Goal: Contribute content: Contribute content

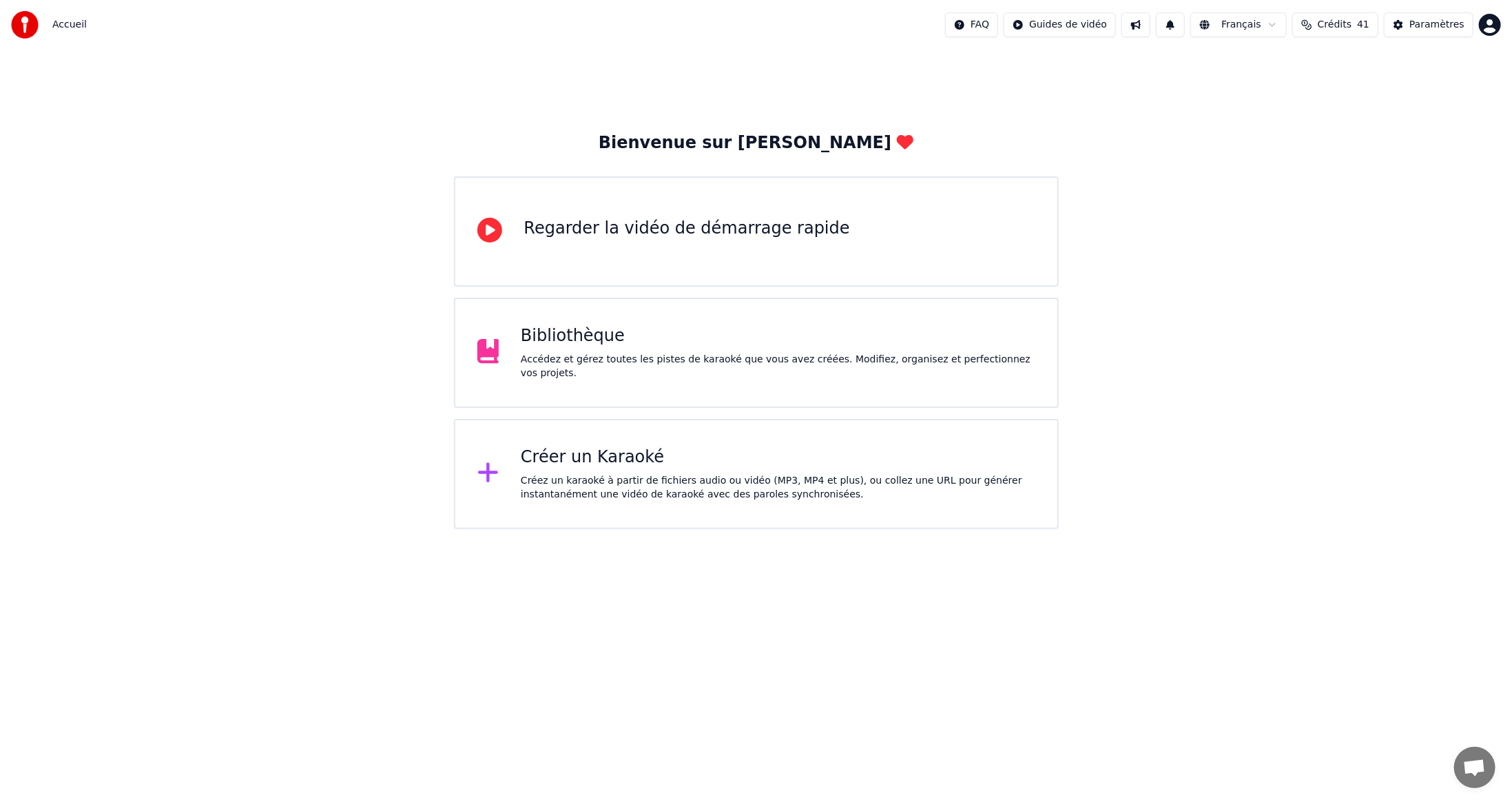
click at [580, 347] on div "Bibliothèque" at bounding box center [778, 336] width 515 height 22
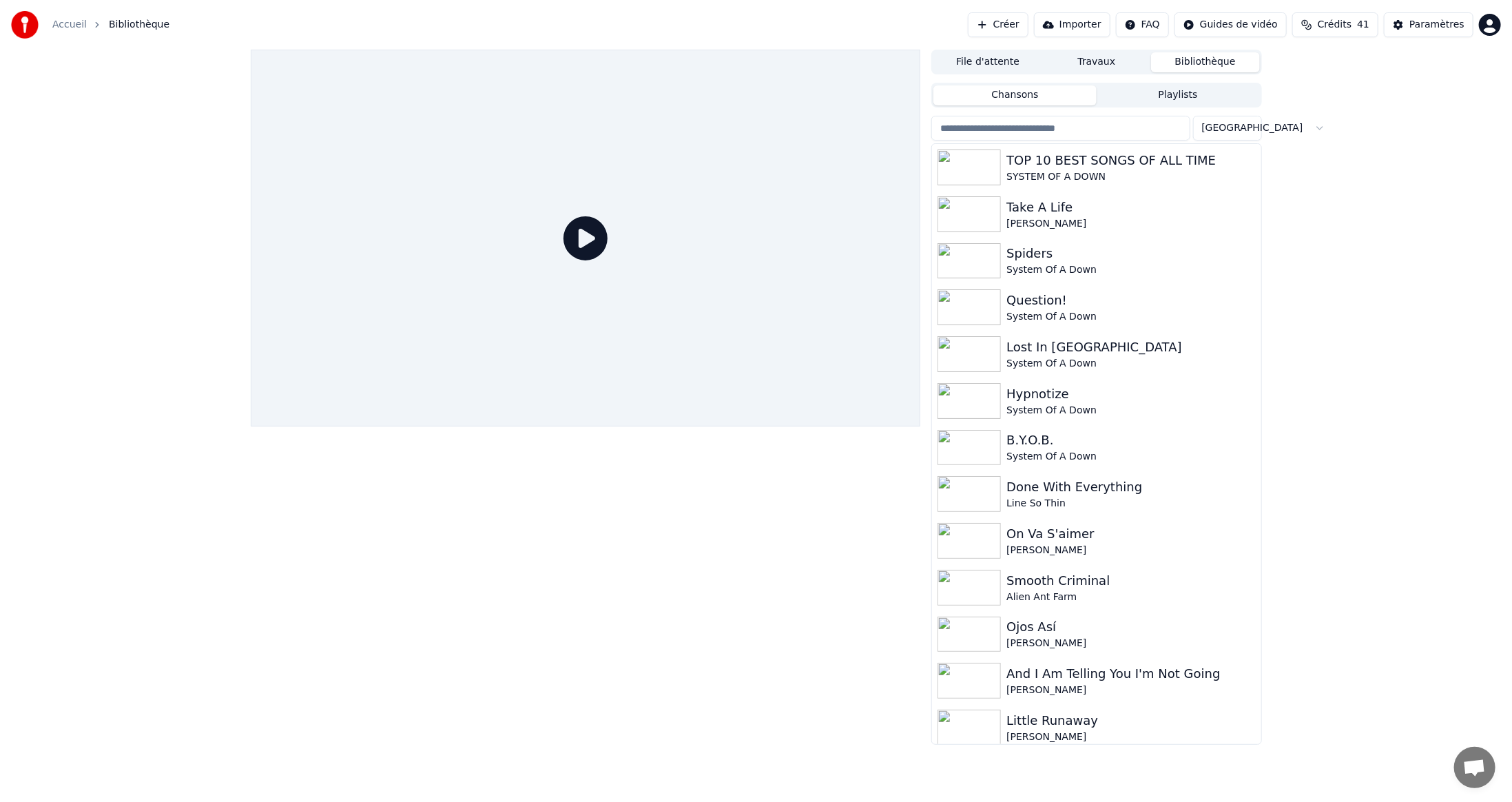
click at [1116, 128] on input "search" at bounding box center [1061, 128] width 259 height 25
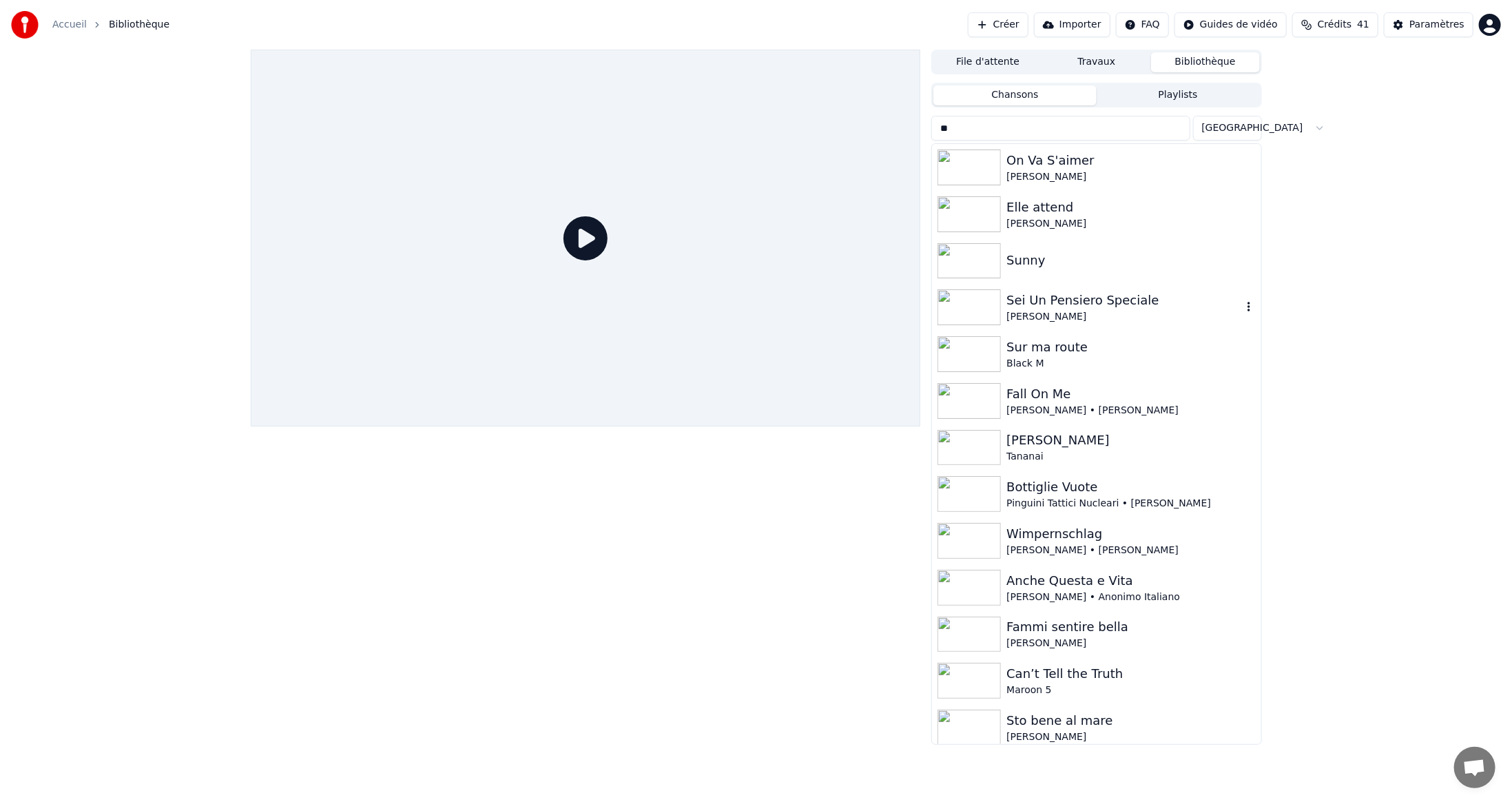
type input "*"
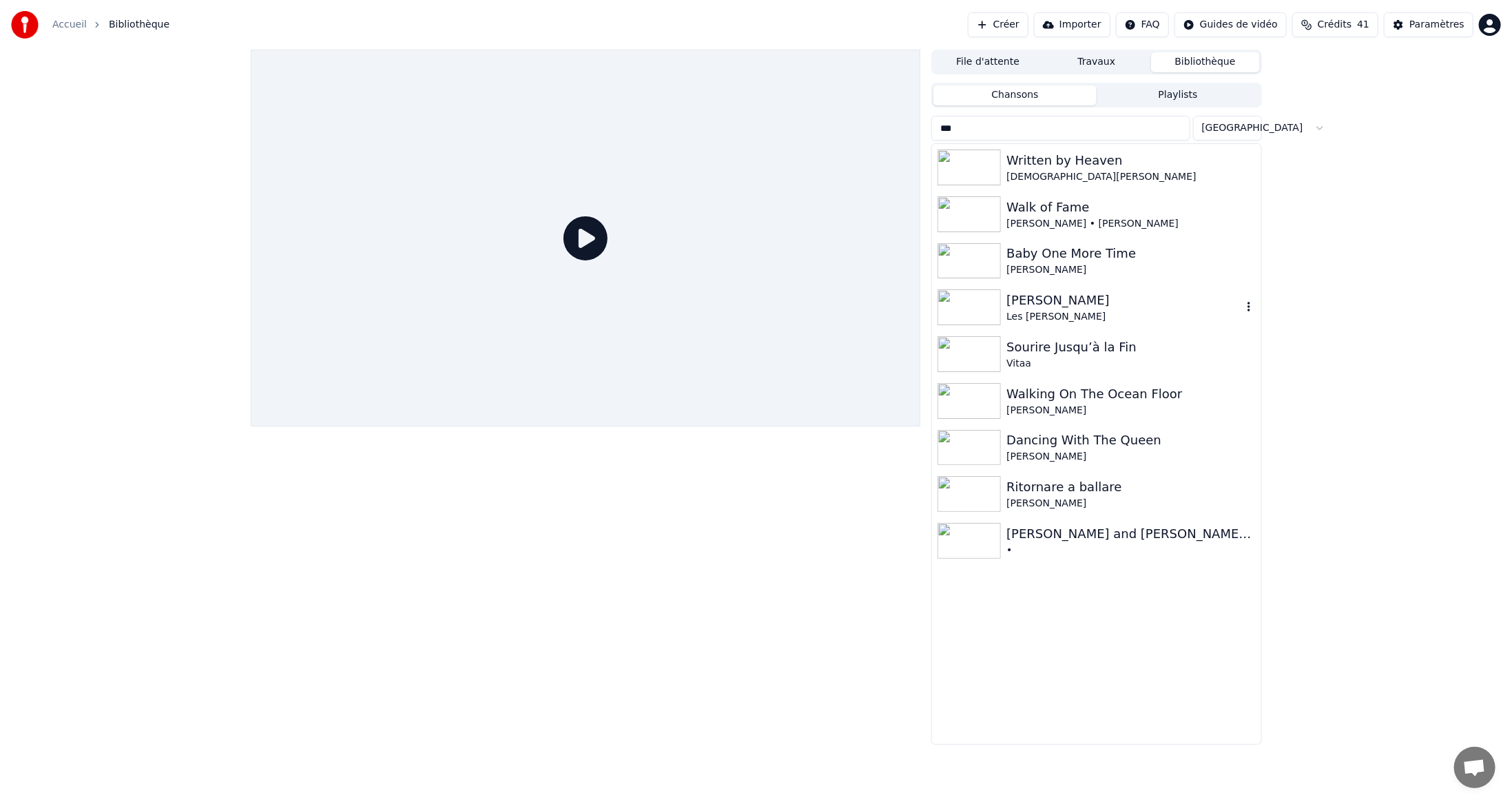
type input "***"
click at [978, 308] on img at bounding box center [970, 308] width 64 height 35
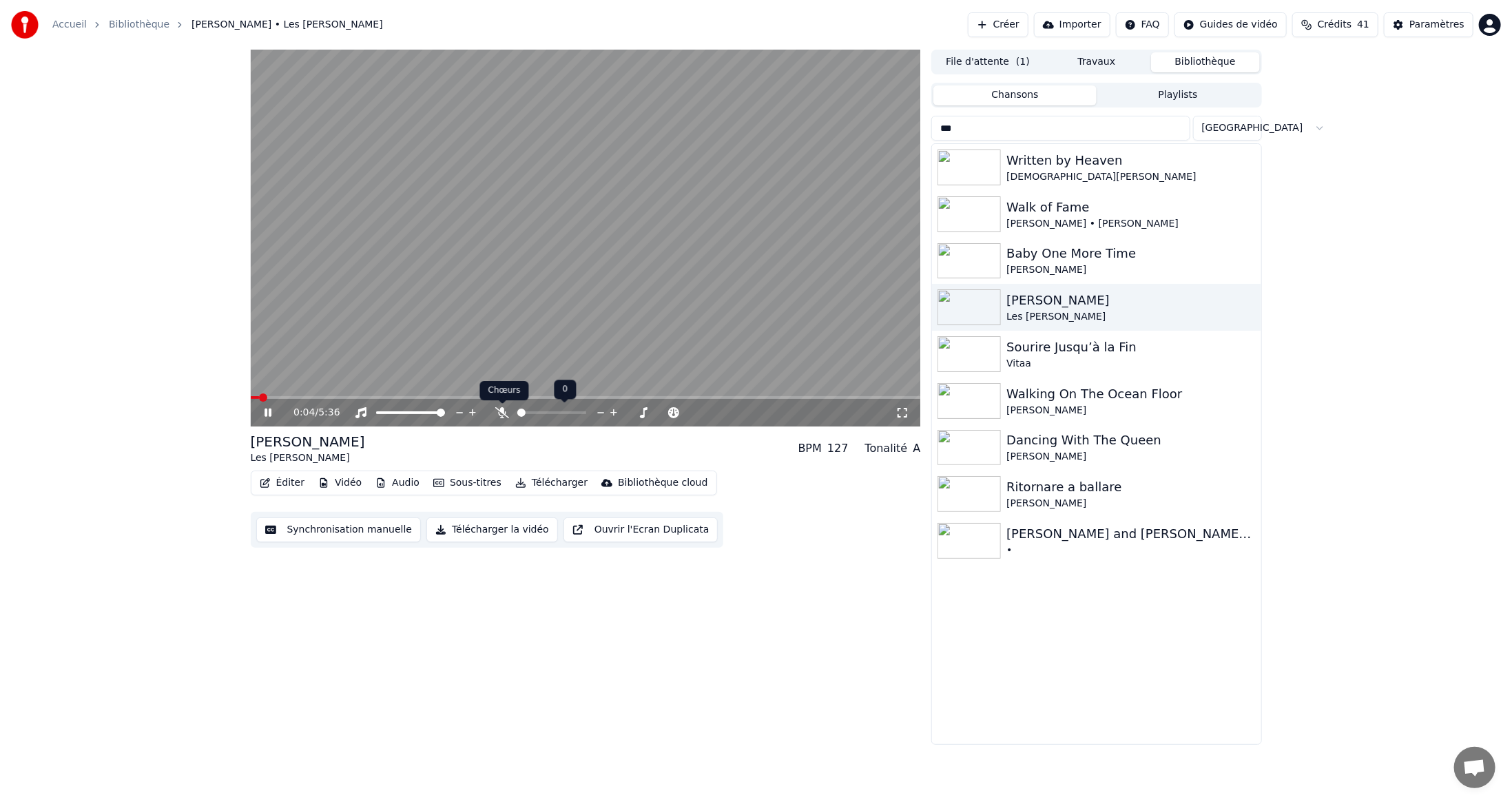
click at [502, 410] on icon at bounding box center [503, 412] width 14 height 11
click at [1475, 274] on div "0:40 / 5:36 Marcia Baïla Les Rita Mitsouko BPM 127 Tonalité A Éditer Vidéo Audi…" at bounding box center [756, 397] width 1512 height 695
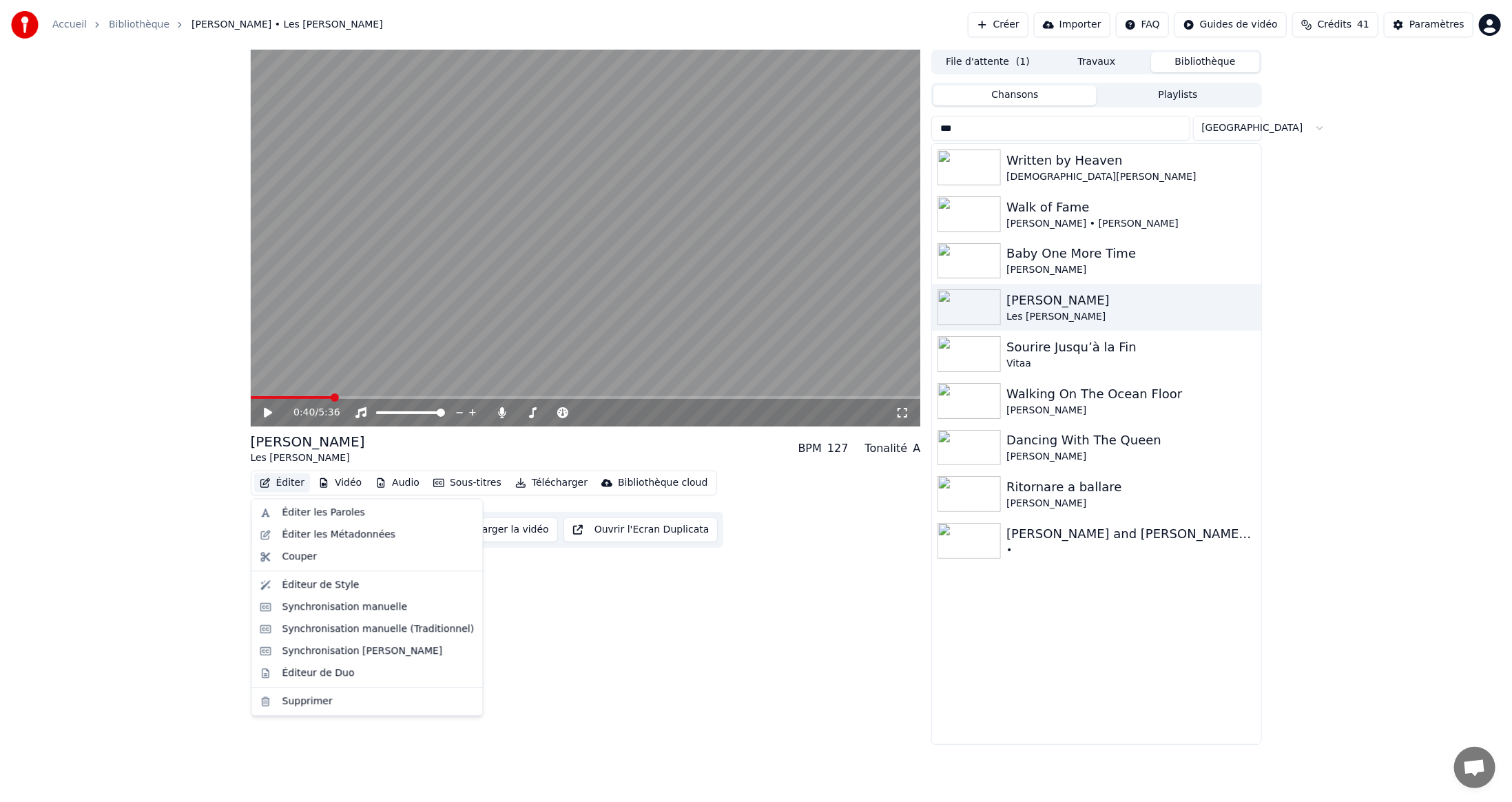
click at [284, 484] on button "Éditer" at bounding box center [282, 483] width 56 height 19
click at [284, 508] on div "Éditer les Paroles" at bounding box center [323, 513] width 82 height 14
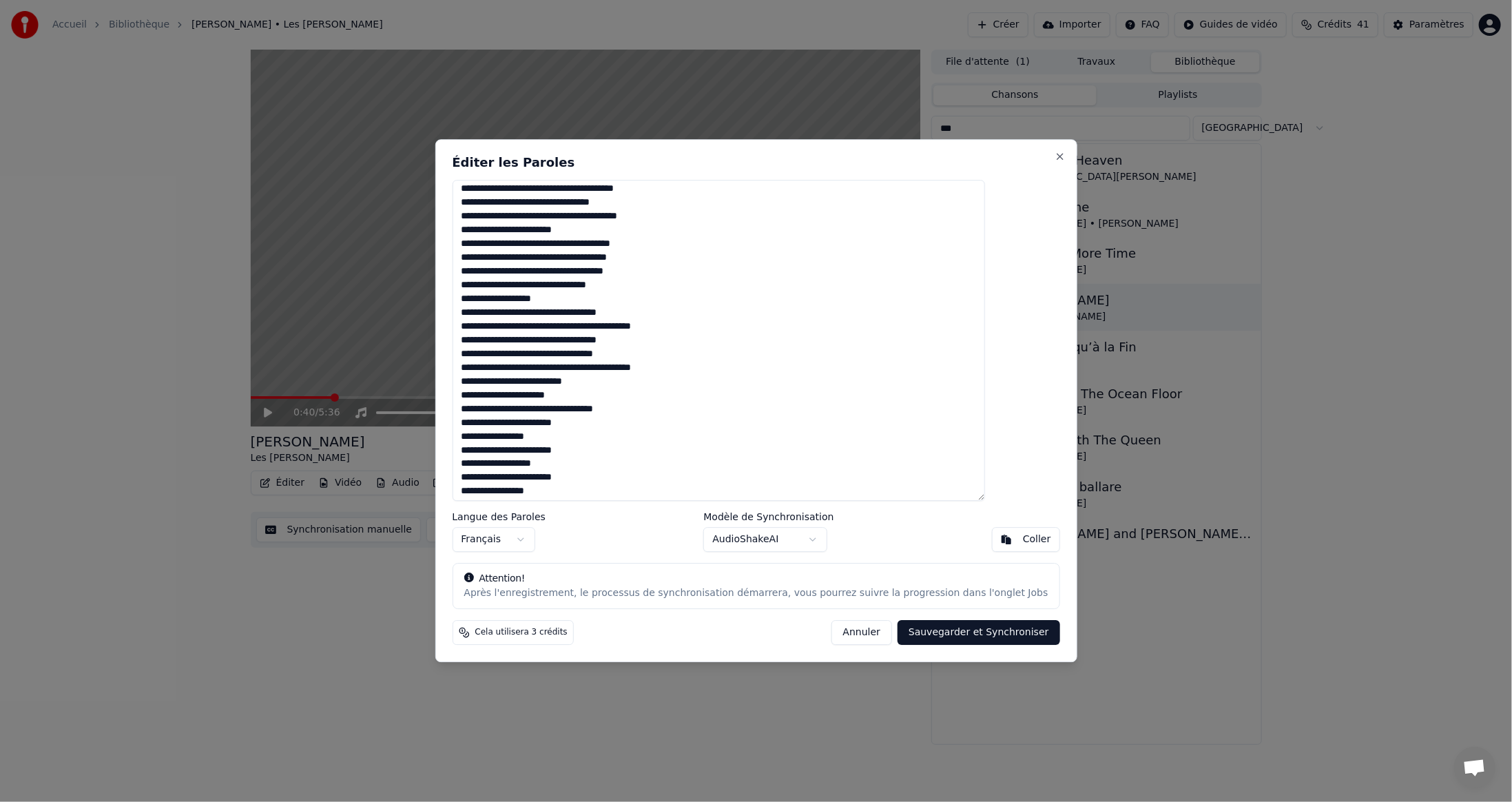
scroll to position [434, 0]
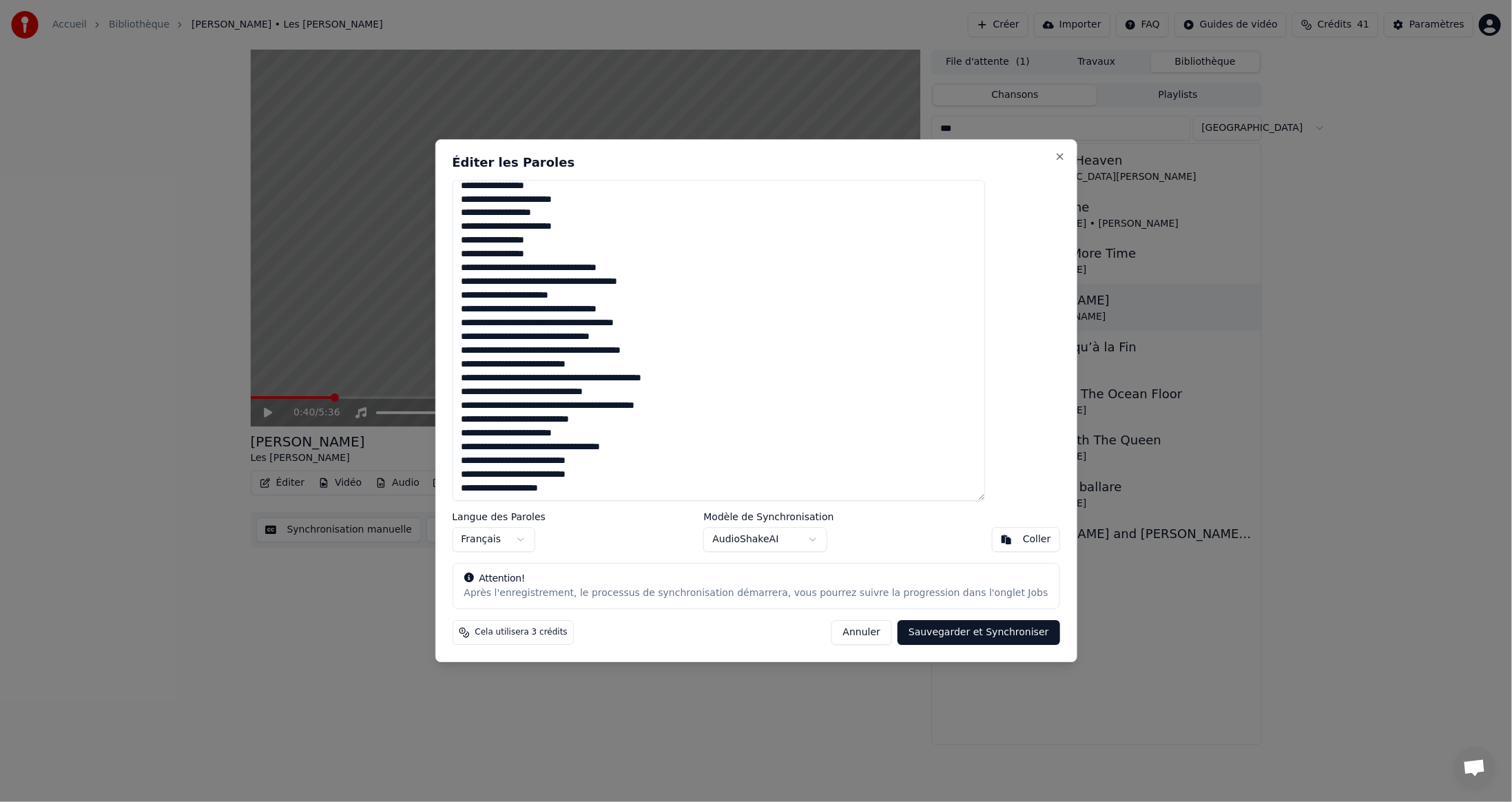
drag, startPoint x: 496, startPoint y: 188, endPoint x: 683, endPoint y: 529, distance: 388.9
click at [683, 529] on div "Éditer les Paroles Langue des Paroles Français Modèle de Synchronisation AudioS…" at bounding box center [756, 401] width 643 height 523
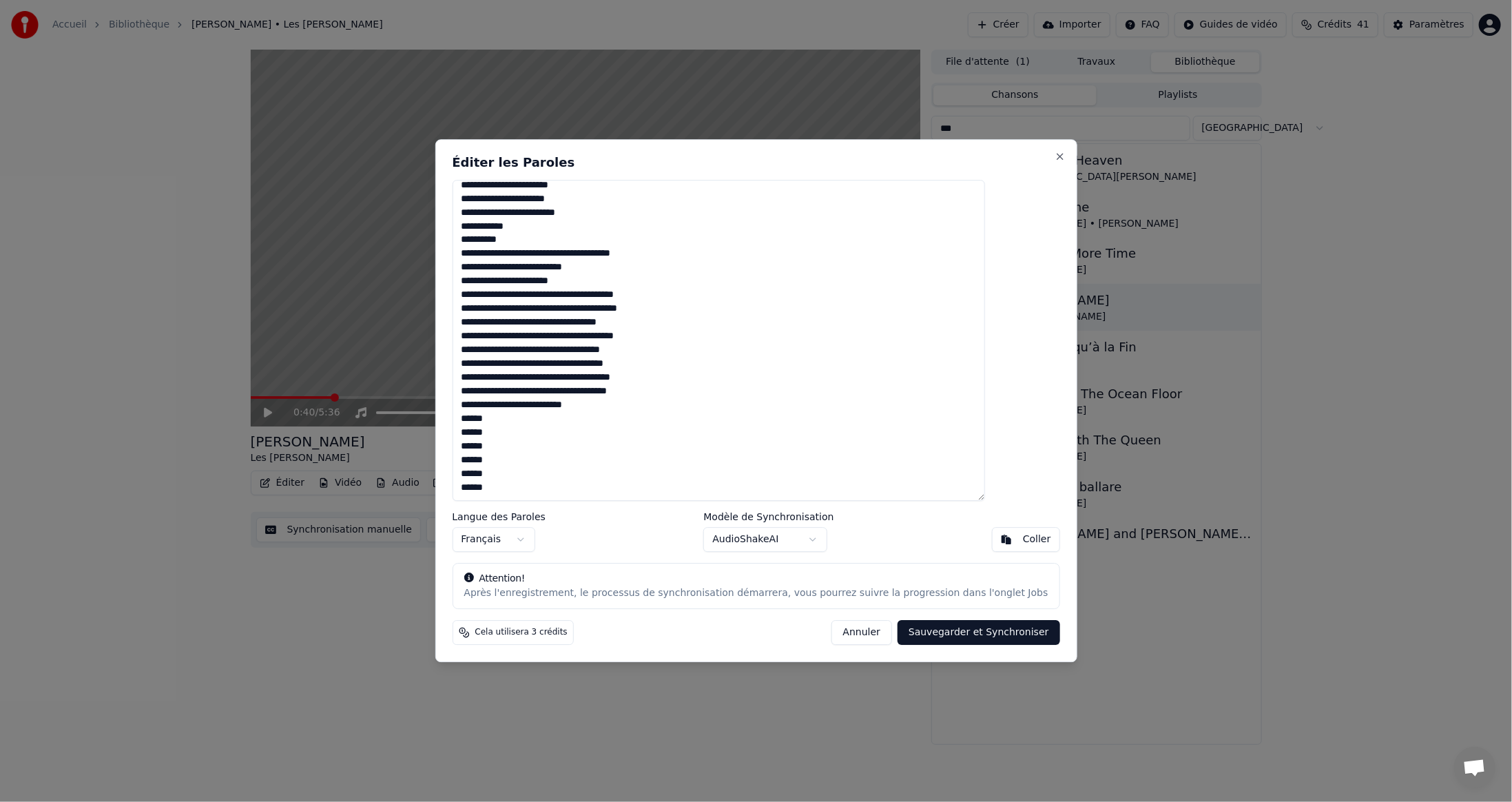
scroll to position [407, 0]
type textarea "**********"
click at [925, 631] on button "Sauvegarder et Synchroniser" at bounding box center [978, 633] width 162 height 25
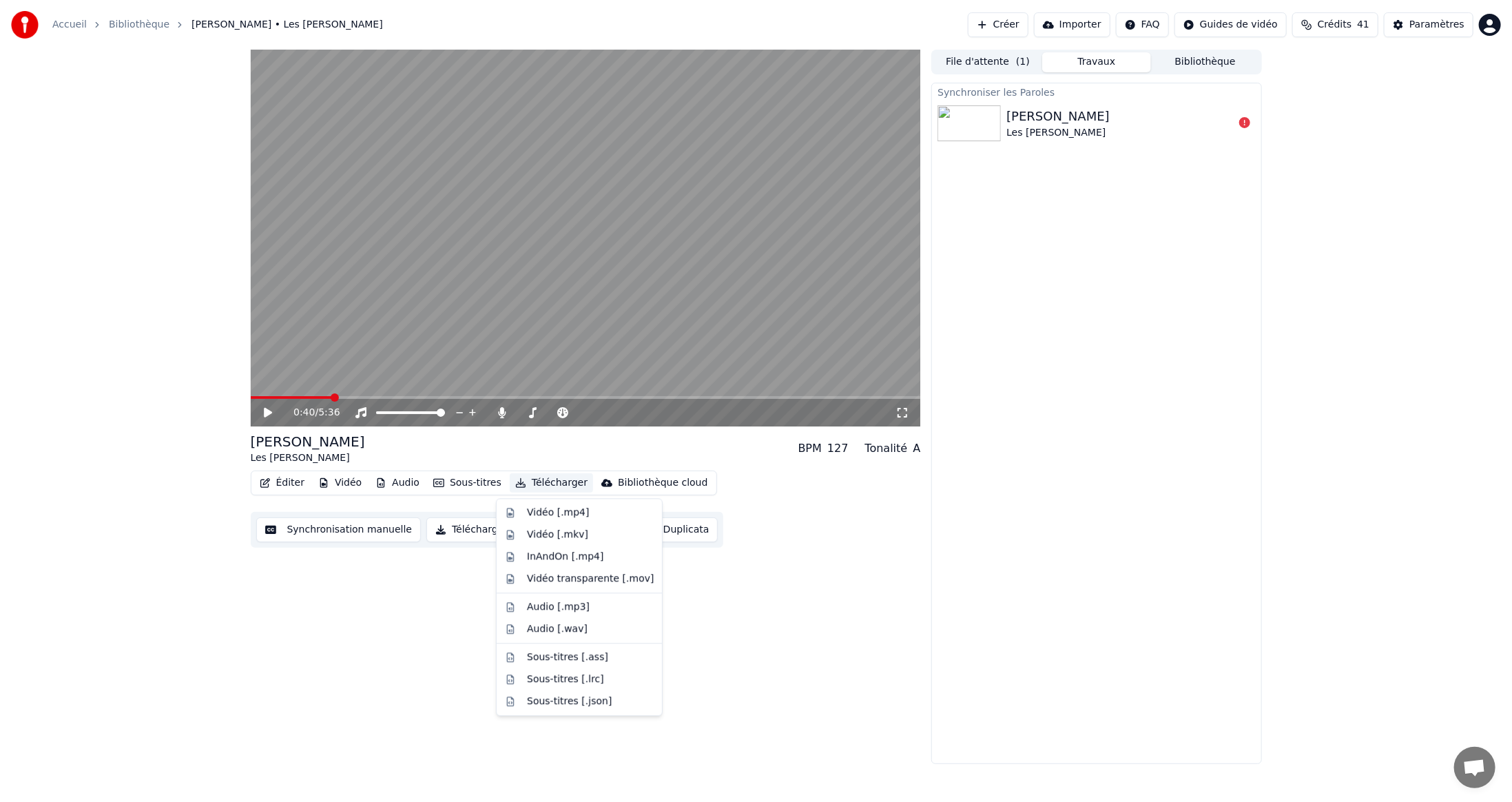
click at [535, 485] on button "Télécharger" at bounding box center [551, 483] width 83 height 19
click at [853, 561] on div "0:40 / 5:36 Marcia Baïla Les Rita Mitsouko BPM 127 Tonalité A Éditer Vidéo Audi…" at bounding box center [586, 407] width 670 height 714
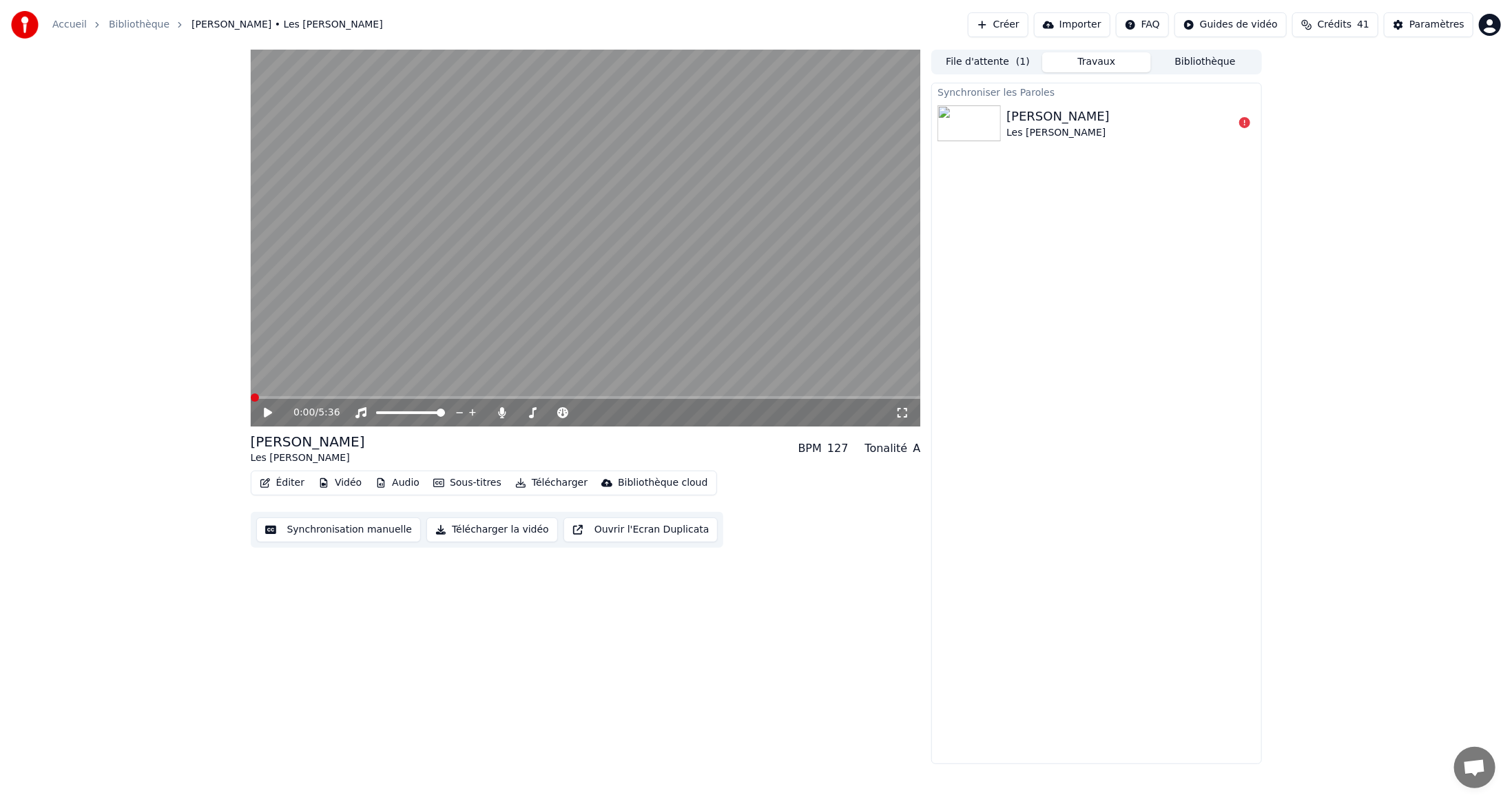
click at [251, 393] on span at bounding box center [254, 397] width 8 height 8
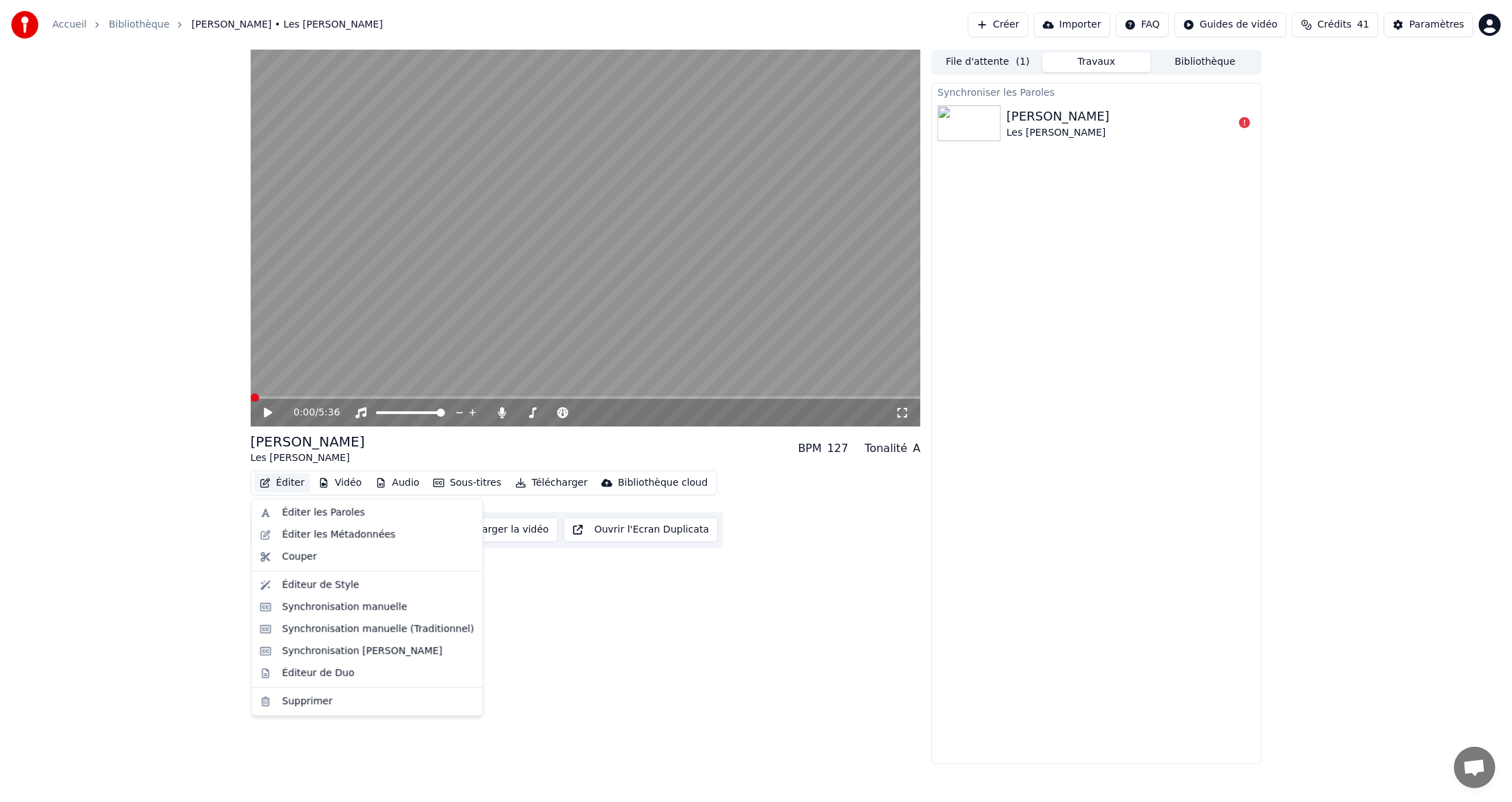
click at [279, 482] on button "Éditer" at bounding box center [282, 483] width 56 height 19
click at [301, 509] on div "Éditer les Paroles" at bounding box center [323, 513] width 82 height 14
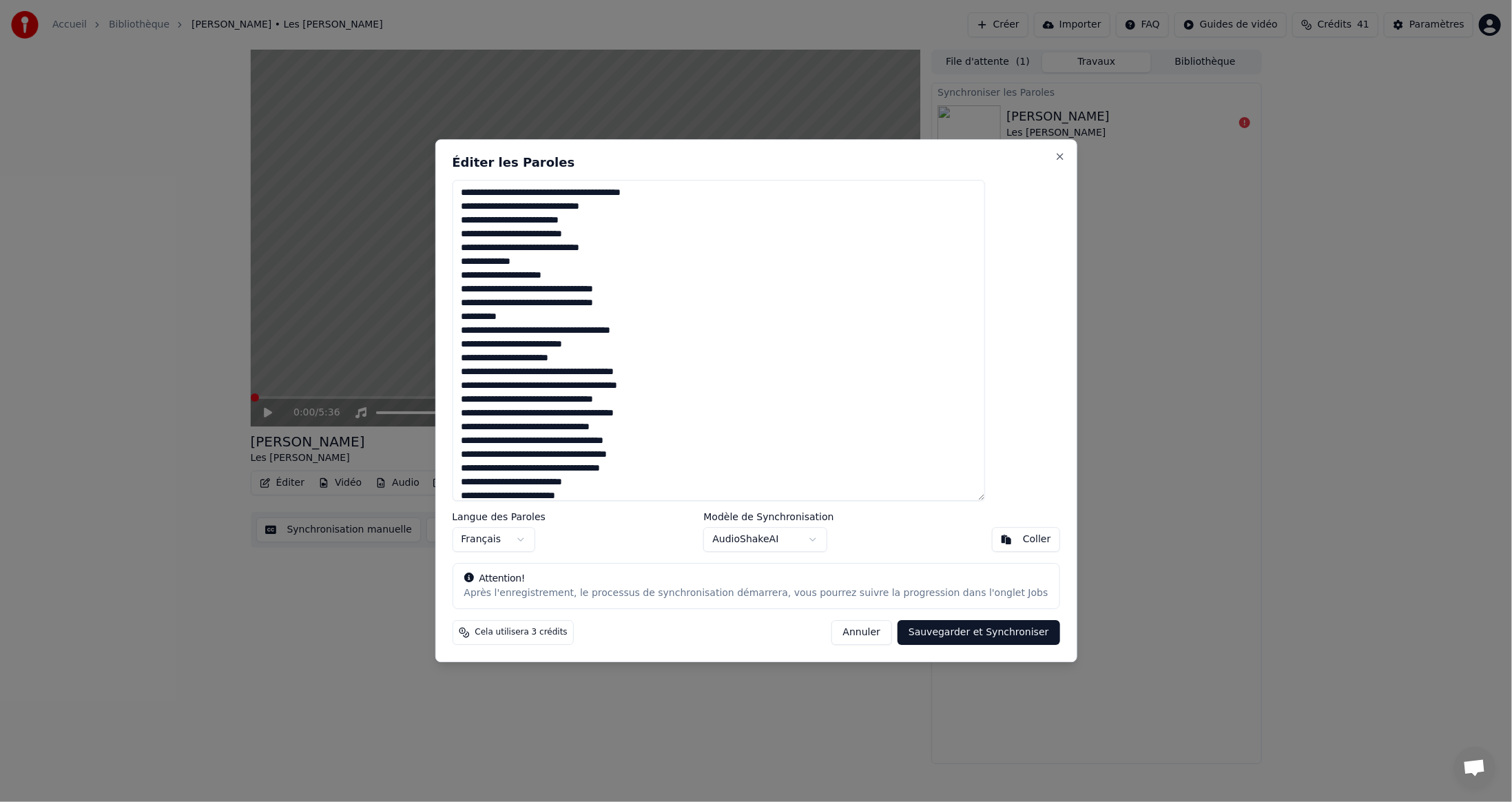
click at [948, 635] on button "Sauvegarder et Synchroniser" at bounding box center [978, 633] width 162 height 25
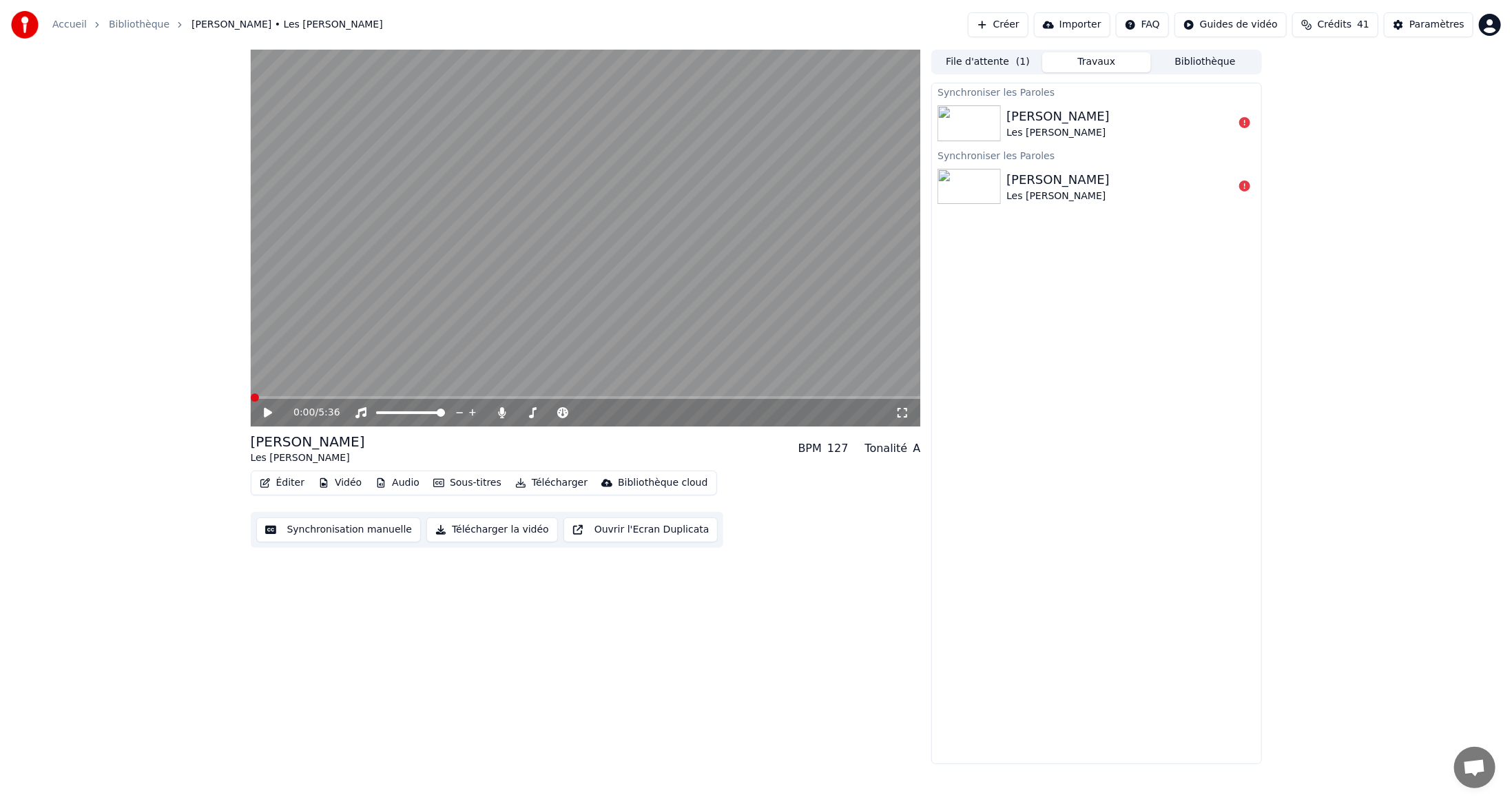
click at [265, 413] on icon at bounding box center [268, 412] width 8 height 10
click at [378, 394] on video at bounding box center [586, 237] width 670 height 377
click at [309, 401] on div "0:02 / 5:36" at bounding box center [586, 412] width 670 height 27
click at [299, 398] on span at bounding box center [586, 397] width 670 height 3
click at [288, 484] on button "Éditer" at bounding box center [282, 483] width 56 height 19
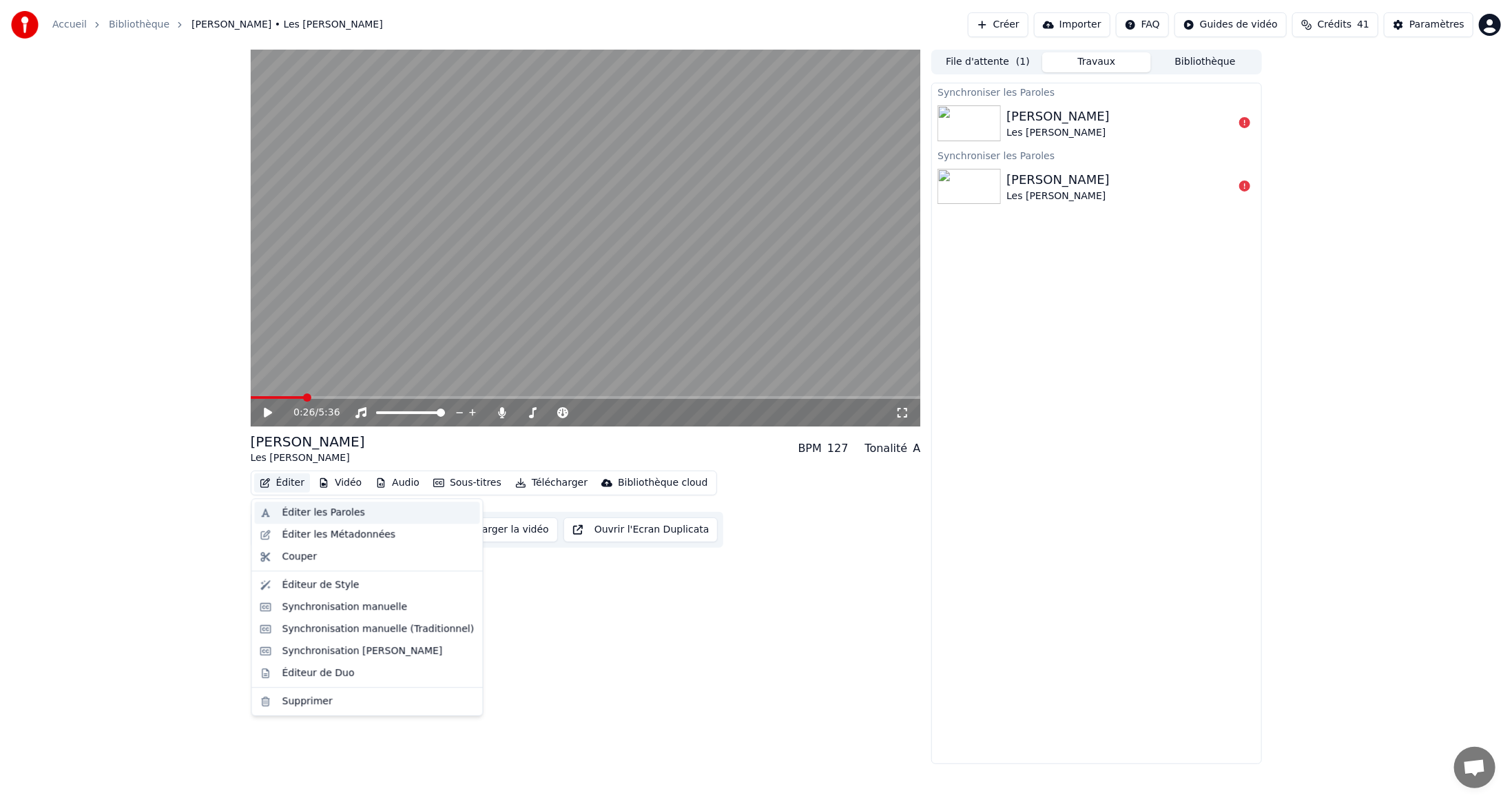
click at [299, 511] on div "Éditer les Paroles" at bounding box center [323, 513] width 82 height 14
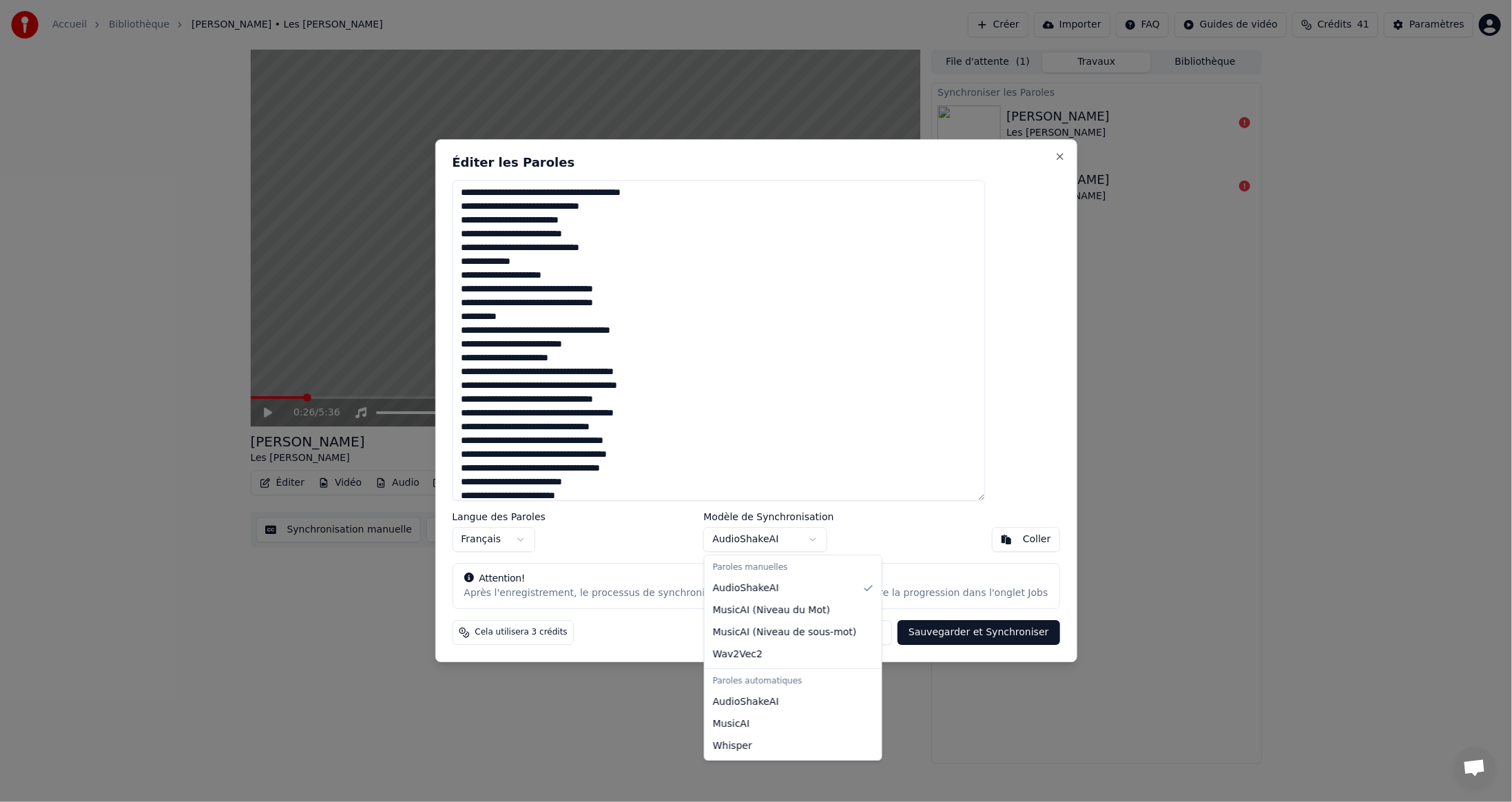
click at [812, 541] on body "Accueil Bibliothèque Marcia Baïla • Les Rita Mitsouko Créer Importer FAQ Guides…" at bounding box center [756, 401] width 1512 height 802
click at [884, 395] on body "Accueil Bibliothèque Marcia Baïla • Les Rita Mitsouko Créer Importer FAQ Guides…" at bounding box center [756, 401] width 1512 height 802
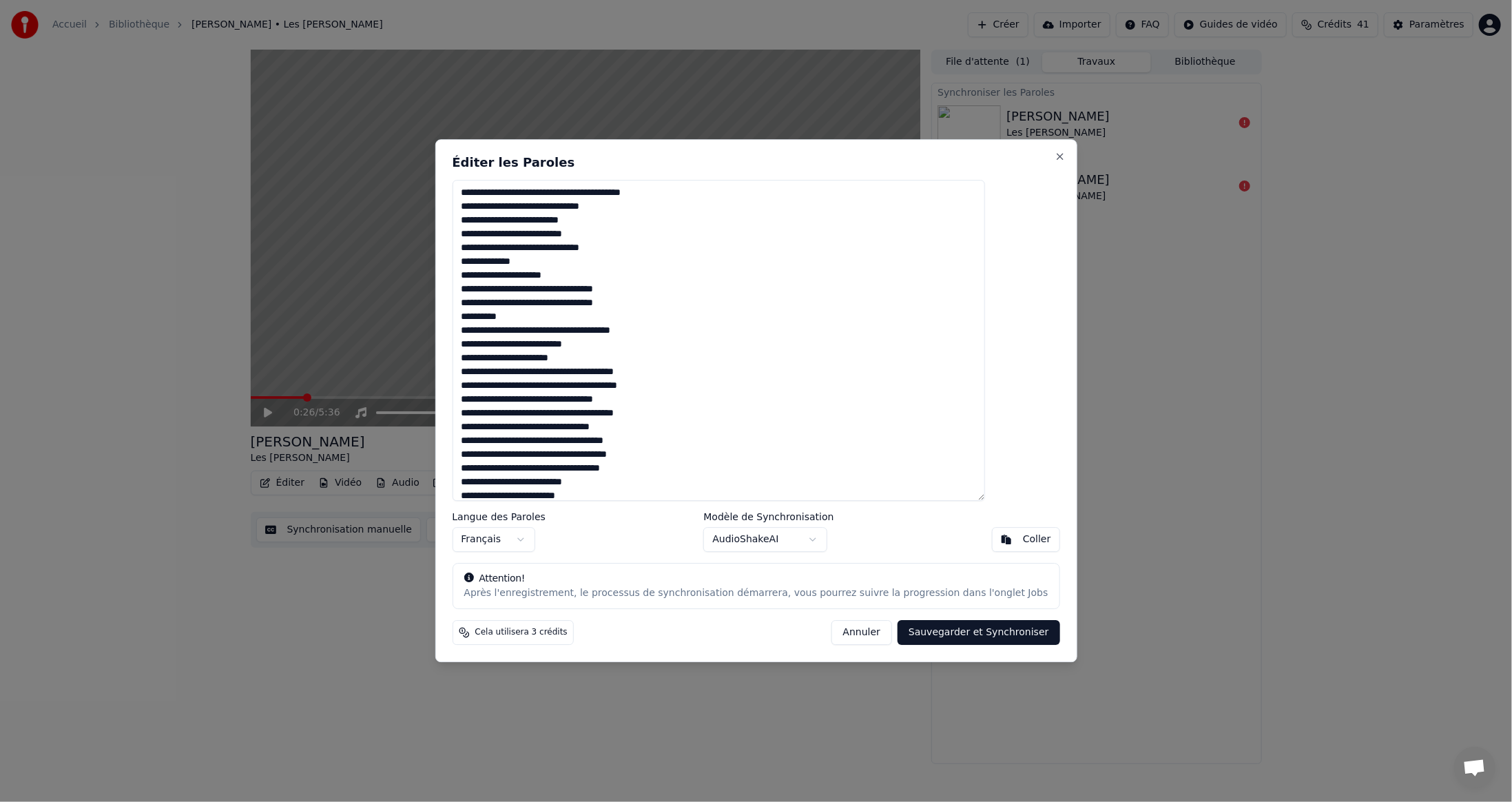
click at [929, 635] on button "Sauvegarder et Synchroniser" at bounding box center [978, 633] width 162 height 25
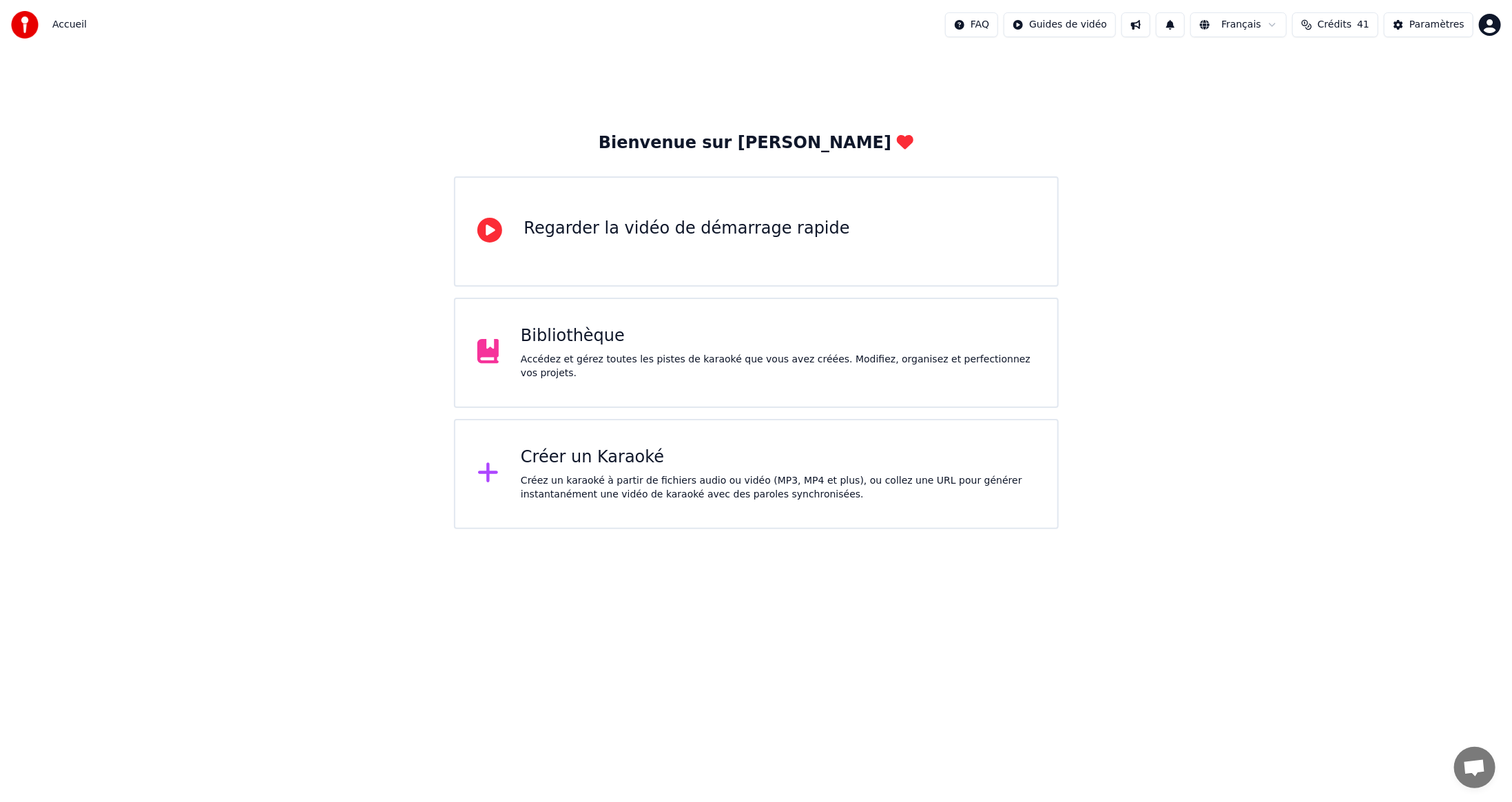
click at [627, 364] on div "Accédez et gérez toutes les pistes de karaoké que vous avez créées. Modifiez, o…" at bounding box center [778, 366] width 515 height 27
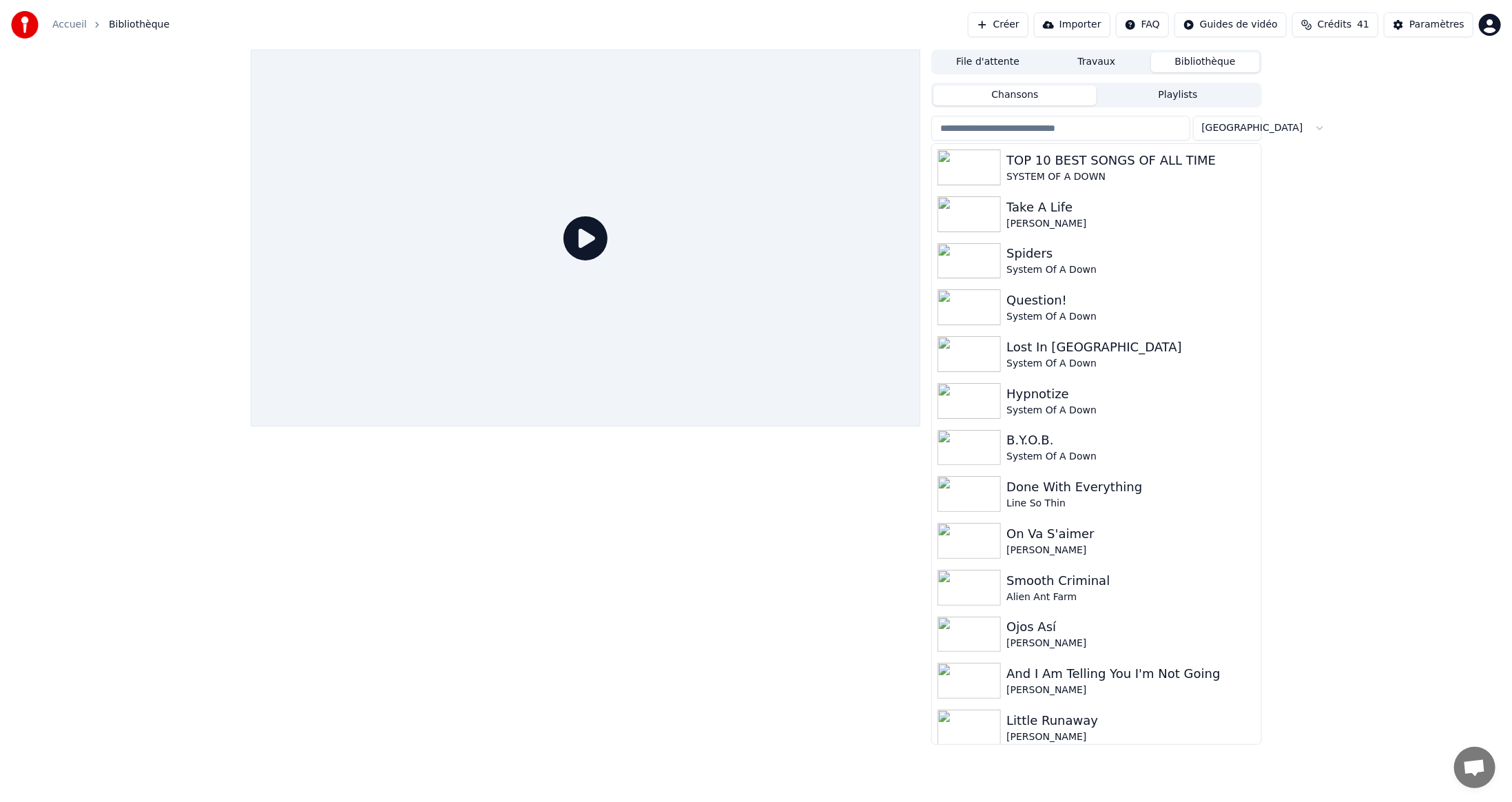
drag, startPoint x: 1079, startPoint y: 128, endPoint x: 1079, endPoint y: 121, distance: 7.0
click at [1079, 127] on input "search" at bounding box center [1061, 128] width 259 height 25
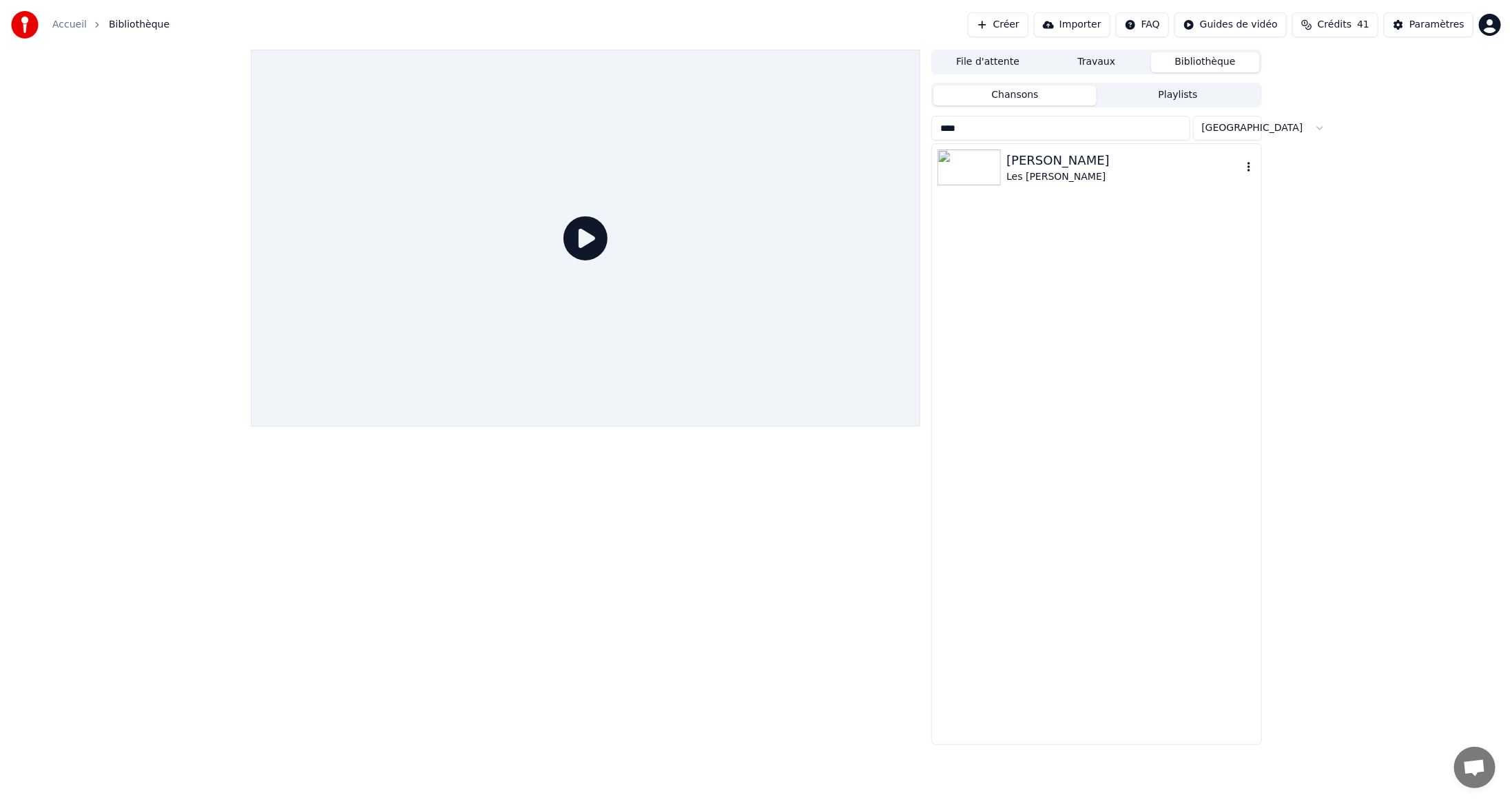
type input "****"
click at [979, 171] on img at bounding box center [970, 167] width 64 height 35
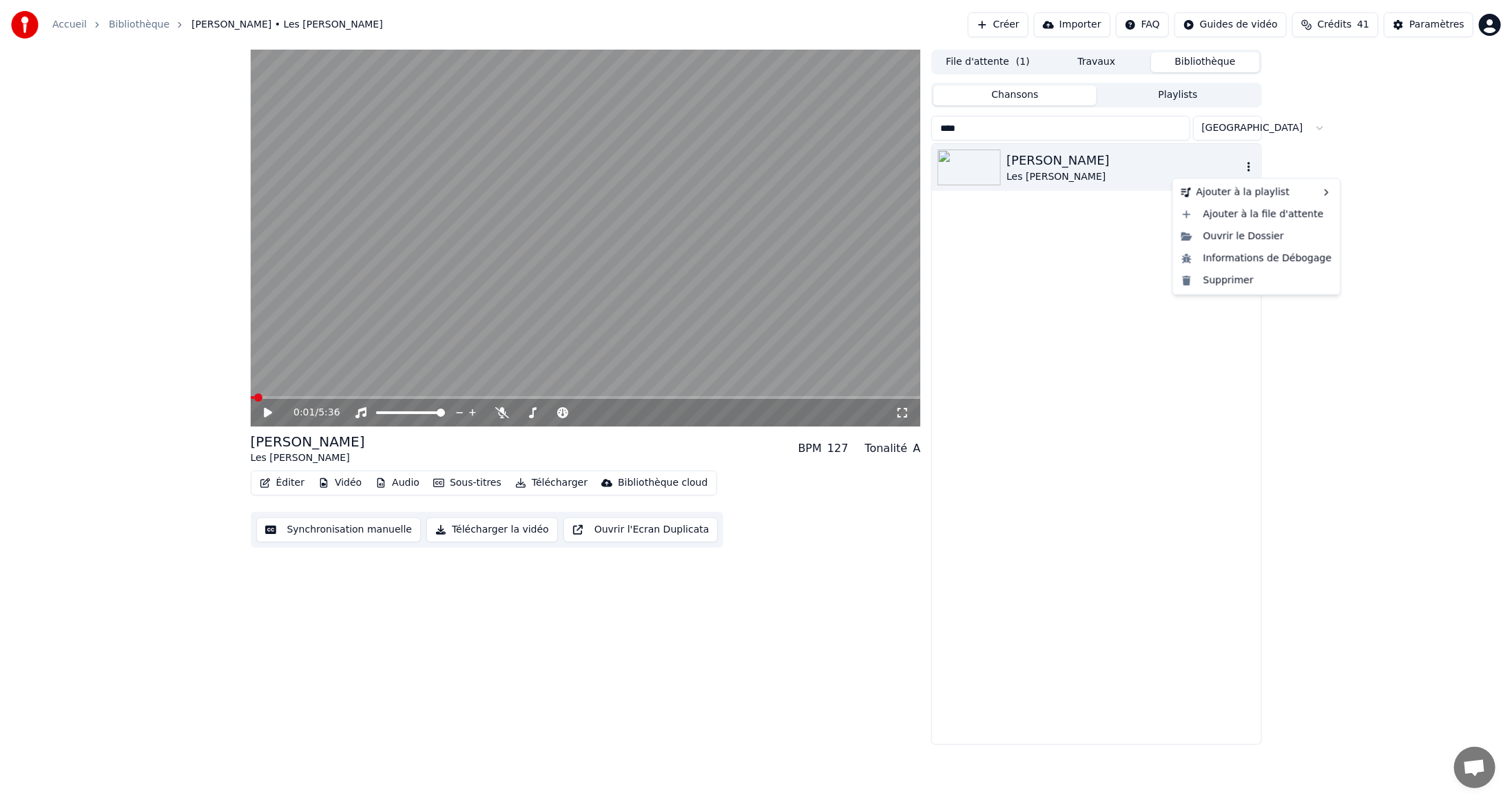
click at [1251, 165] on icon "button" at bounding box center [1250, 167] width 14 height 11
click at [1246, 237] on div "Ouvrir le Dossier" at bounding box center [1257, 236] width 162 height 22
click at [281, 482] on button "Éditer" at bounding box center [282, 483] width 56 height 19
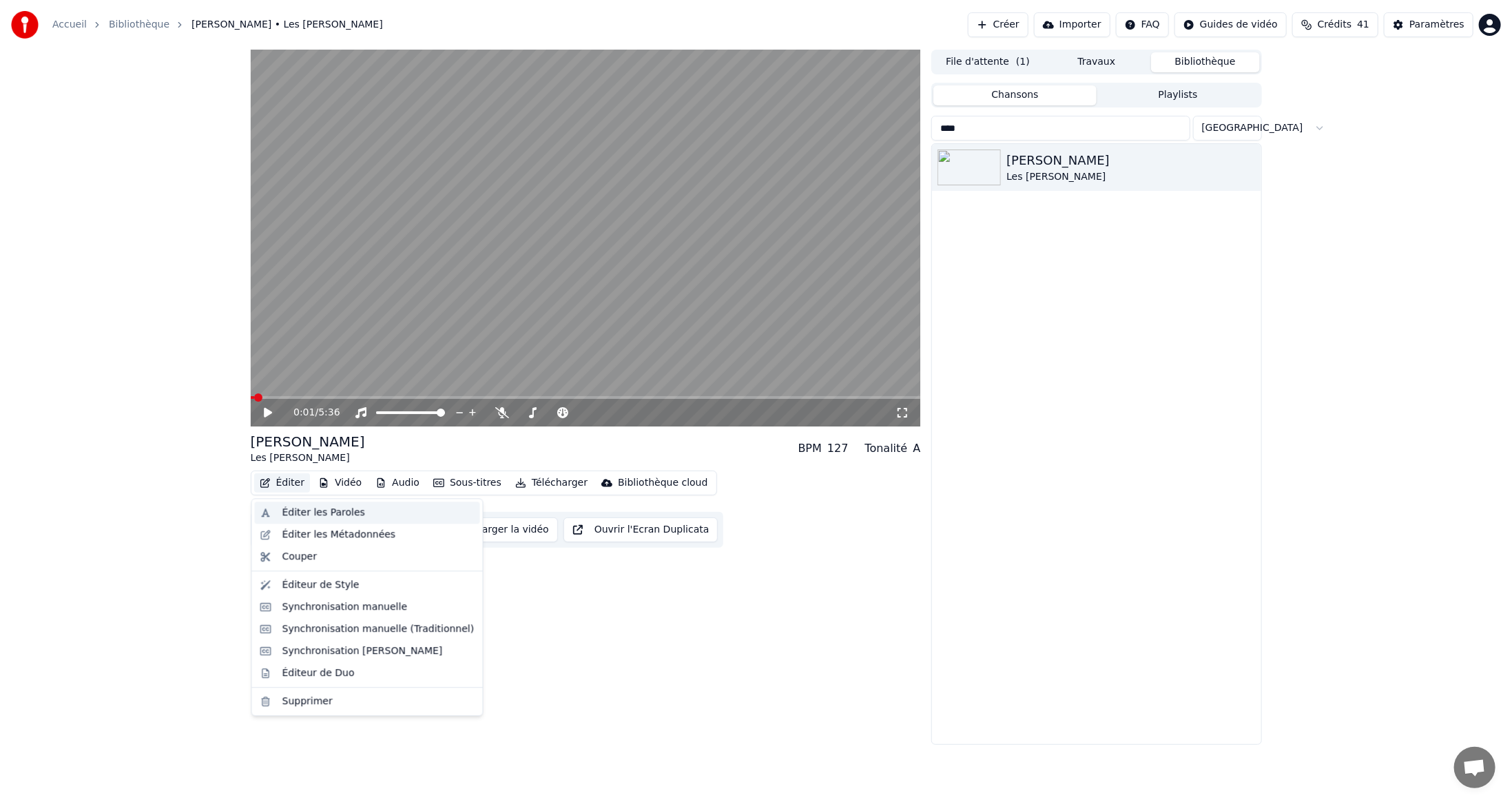
click at [291, 509] on div "Éditer les Paroles" at bounding box center [323, 513] width 82 height 14
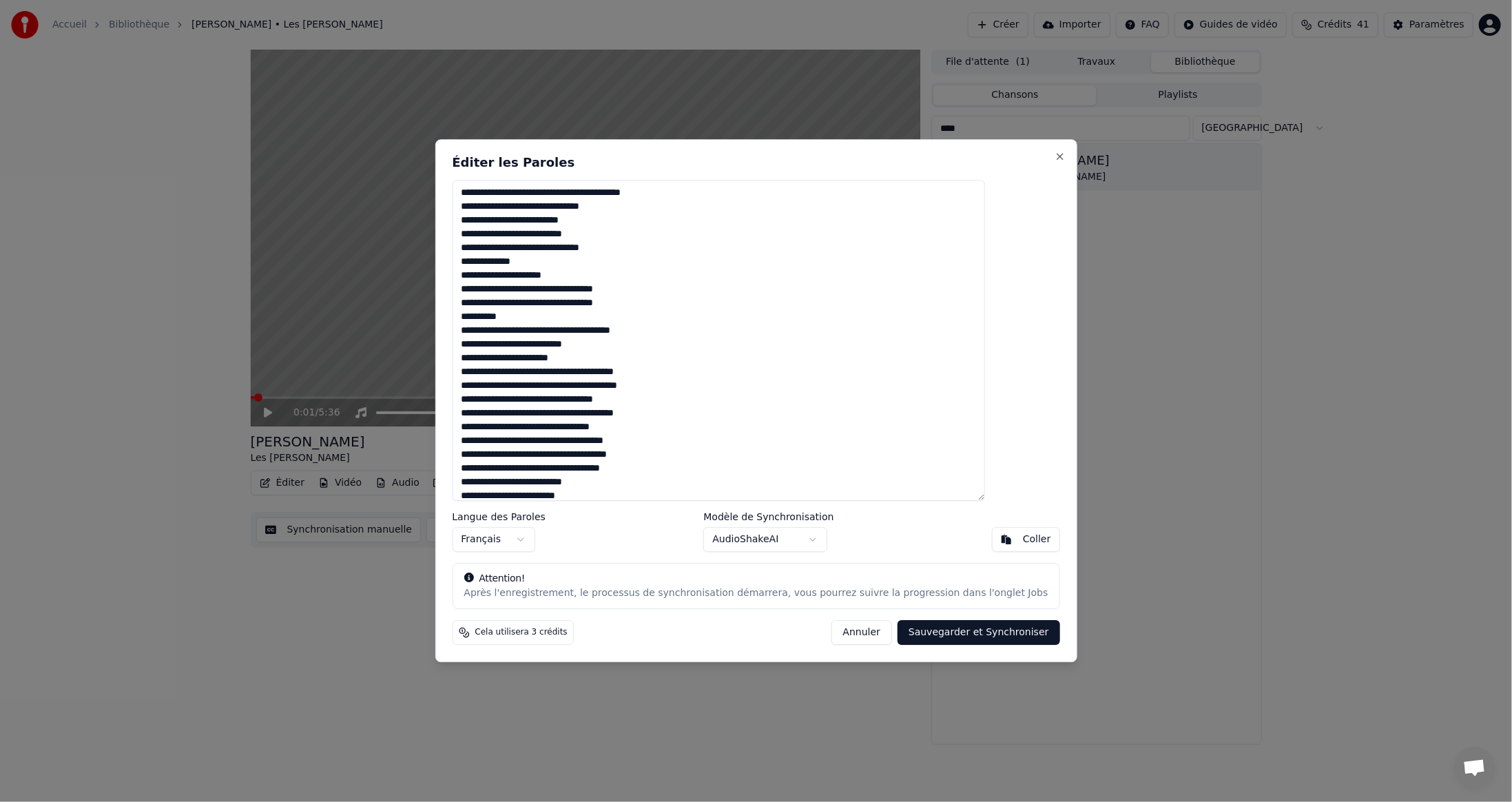
click at [905, 631] on button "Sauvegarder et Synchroniser" at bounding box center [978, 633] width 162 height 25
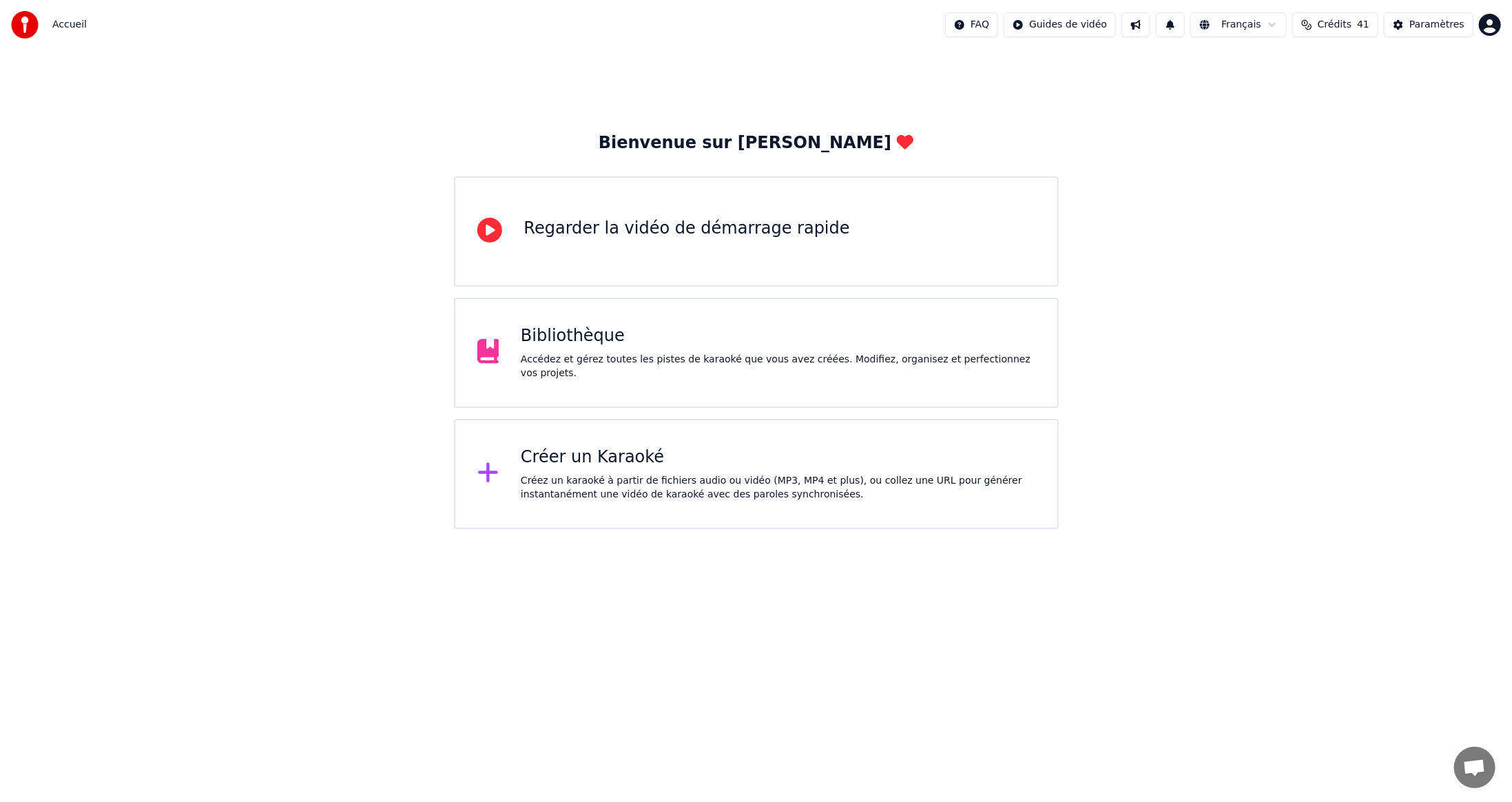
click at [602, 457] on div "Créer un Karaoké" at bounding box center [778, 457] width 515 height 22
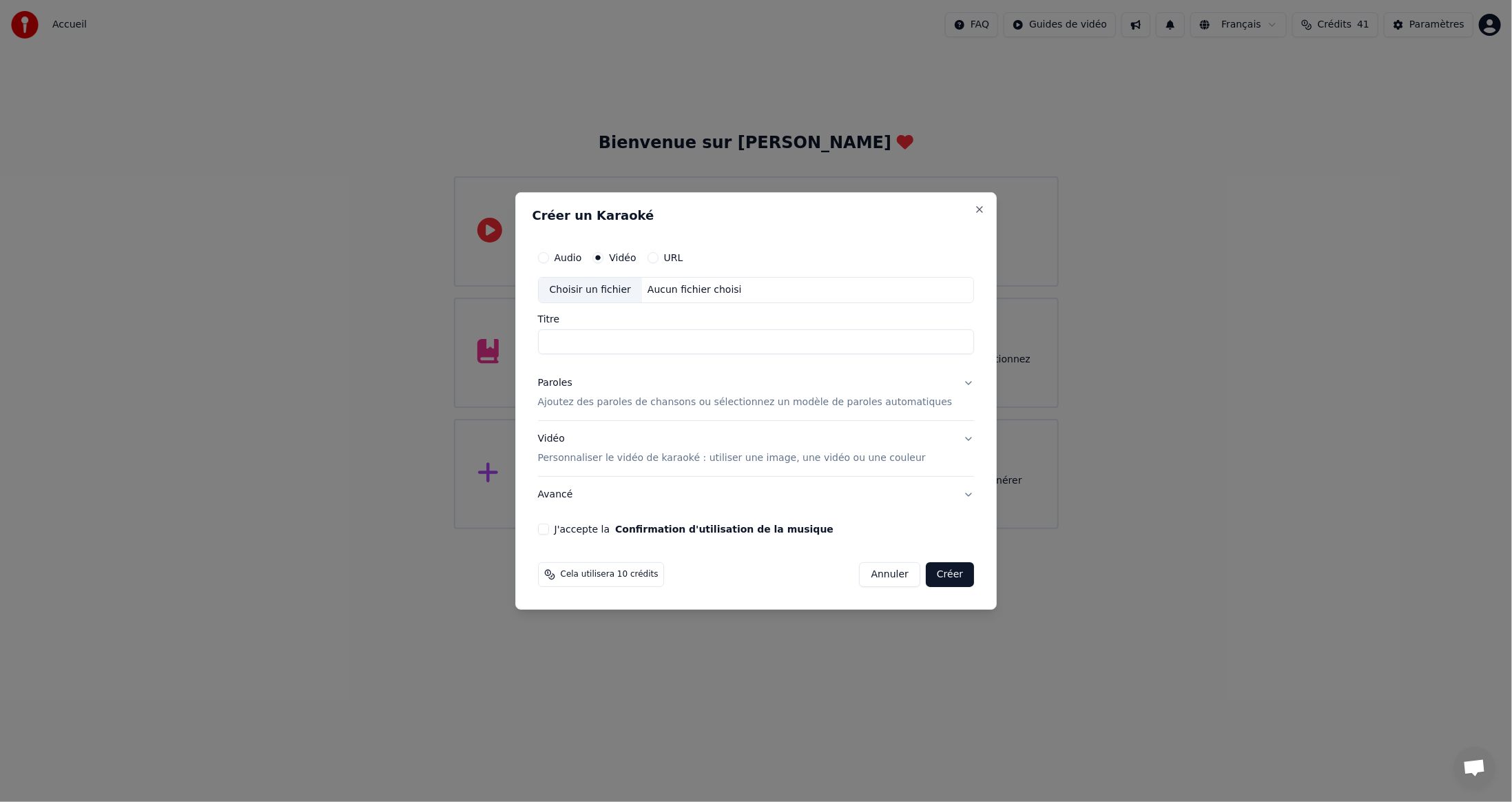
click at [683, 257] on label "URL" at bounding box center [674, 257] width 19 height 10
click at [659, 257] on button "URL" at bounding box center [653, 258] width 11 height 11
click at [623, 295] on input "text" at bounding box center [756, 290] width 437 height 27
paste input "**********"
type input "**********"
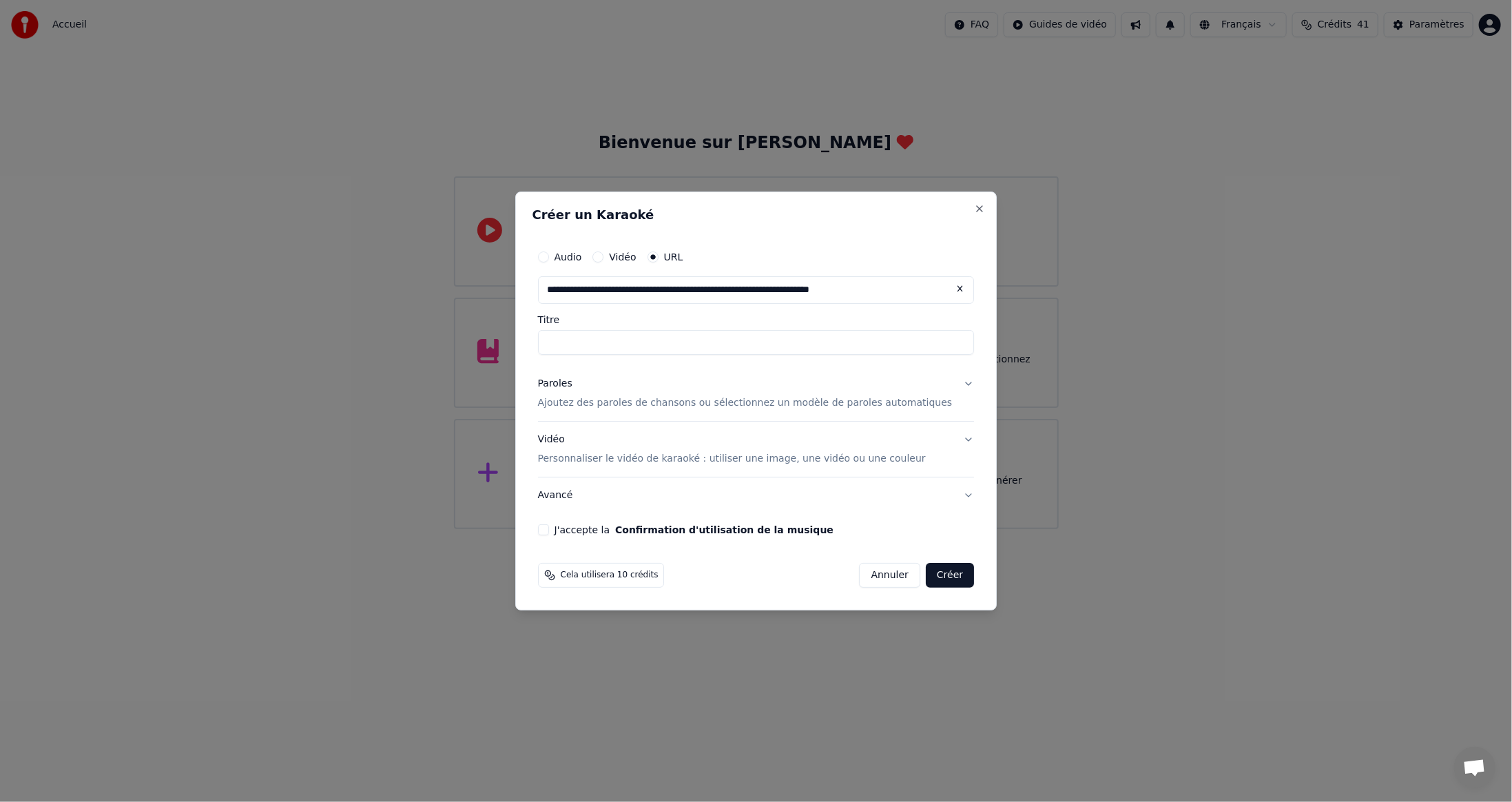
type input "**********"
click at [549, 529] on button "J'accepte la Confirmation d'utilisation de la musique" at bounding box center [543, 530] width 11 height 11
click at [935, 576] on button "Créer" at bounding box center [950, 575] width 48 height 25
type input "**********"
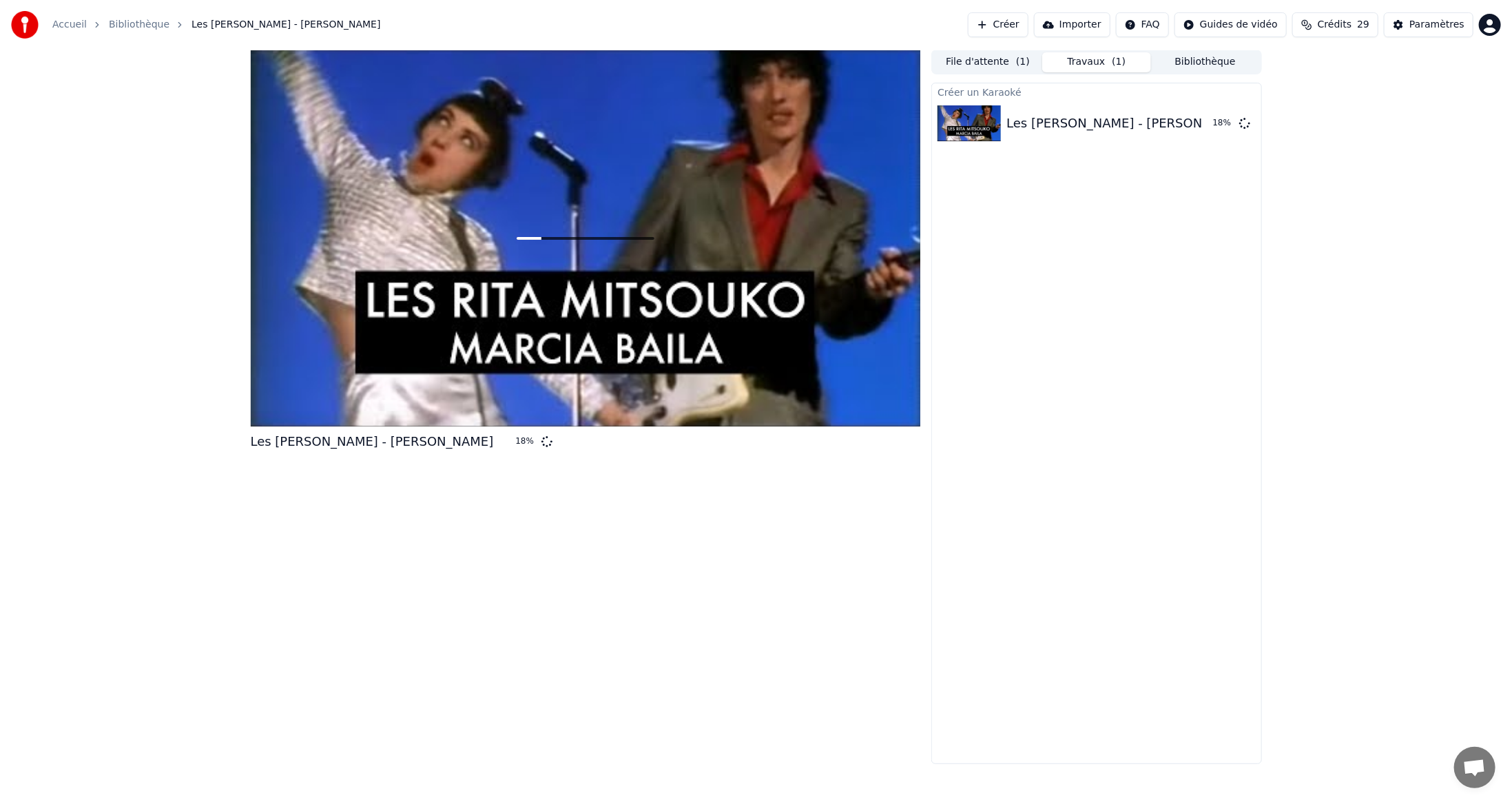
click at [1033, 412] on div "Créer un Karaoké Les Rita Mitsouko - Marcia Baïla 18 %" at bounding box center [1096, 423] width 330 height 681
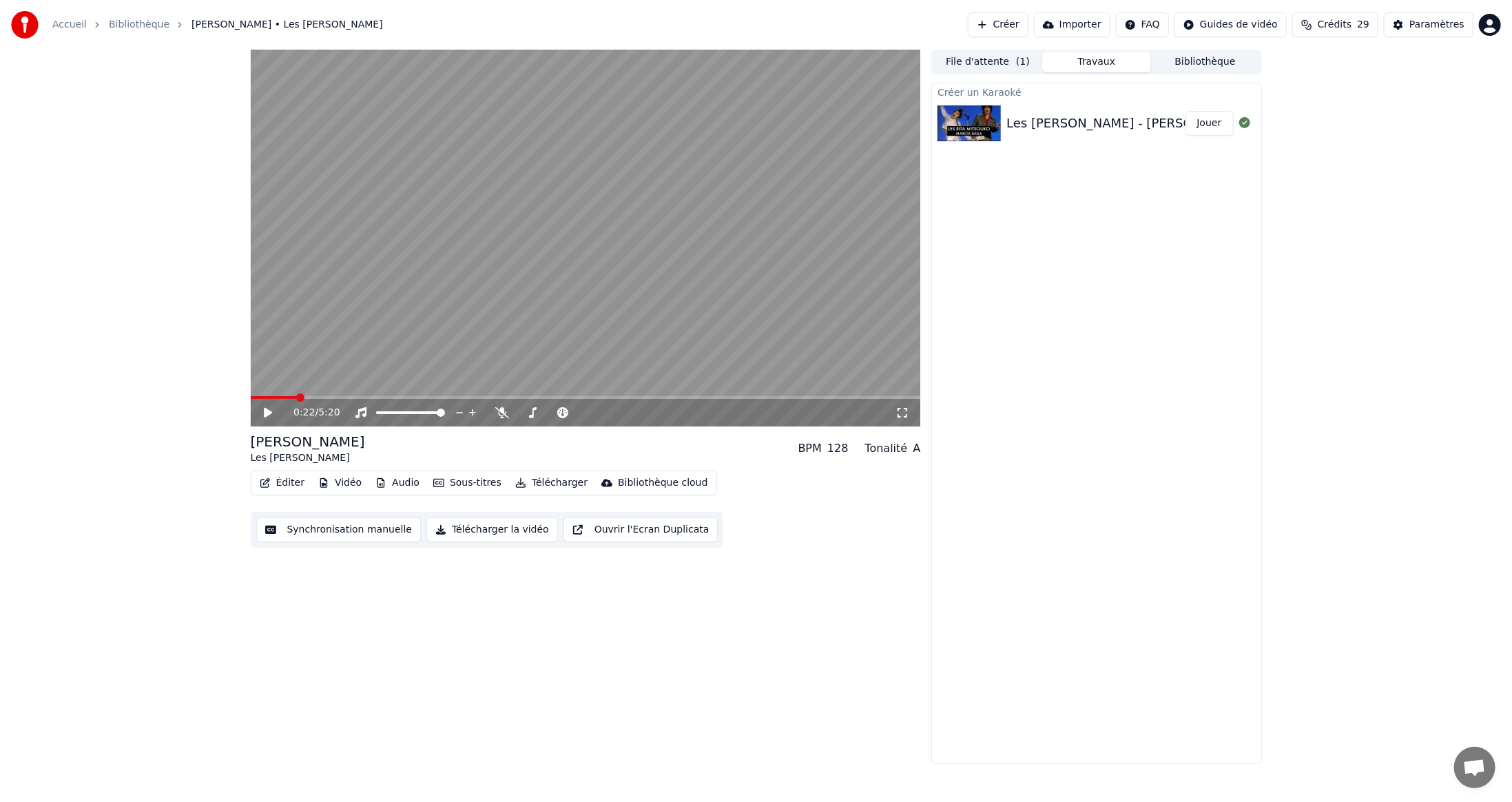
click at [290, 483] on button "Éditer" at bounding box center [282, 483] width 56 height 19
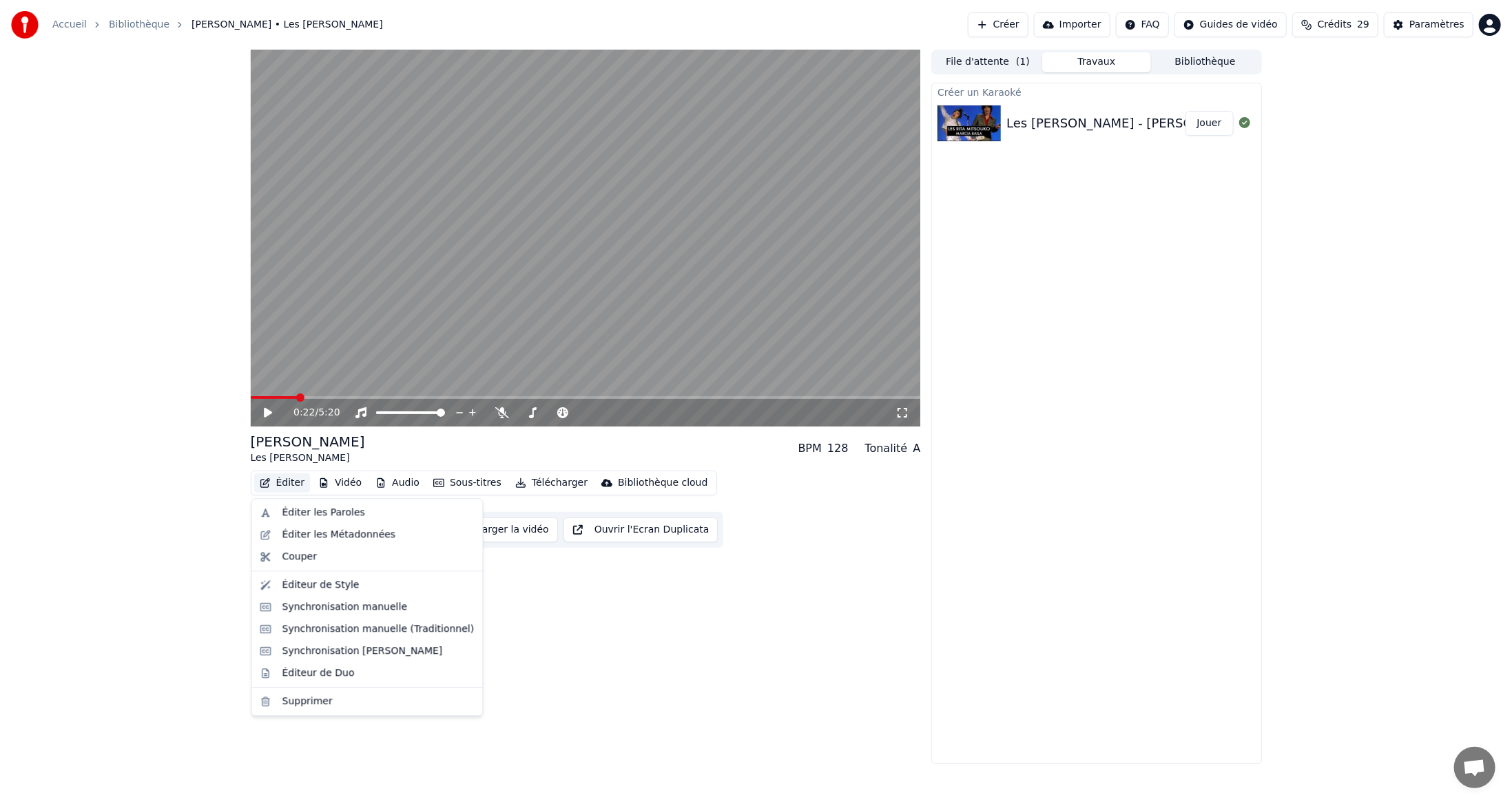
click at [290, 483] on button "Éditer" at bounding box center [282, 483] width 56 height 19
click at [296, 518] on div "Éditer les Paroles" at bounding box center [323, 513] width 82 height 14
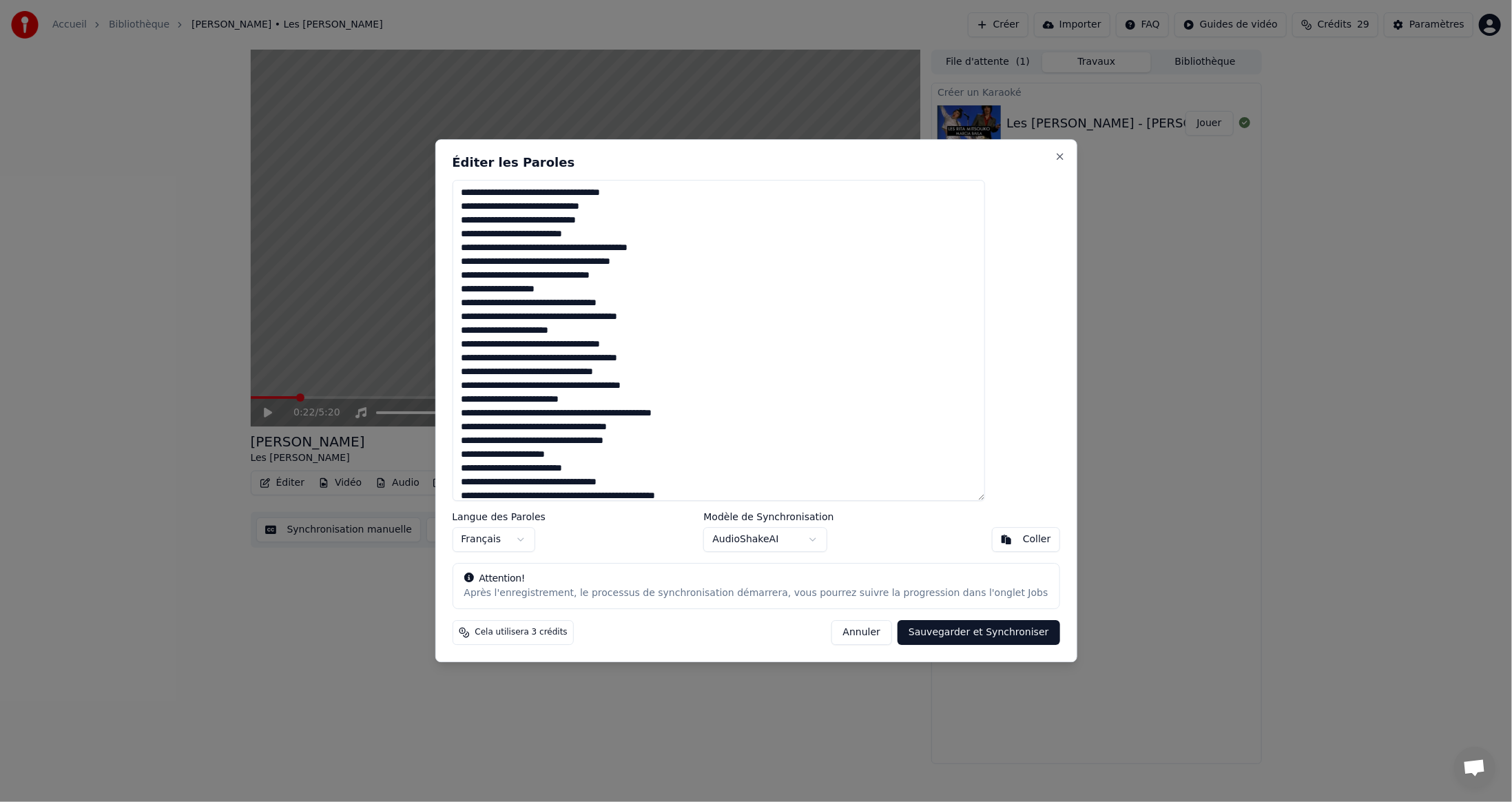
scroll to position [407, 0]
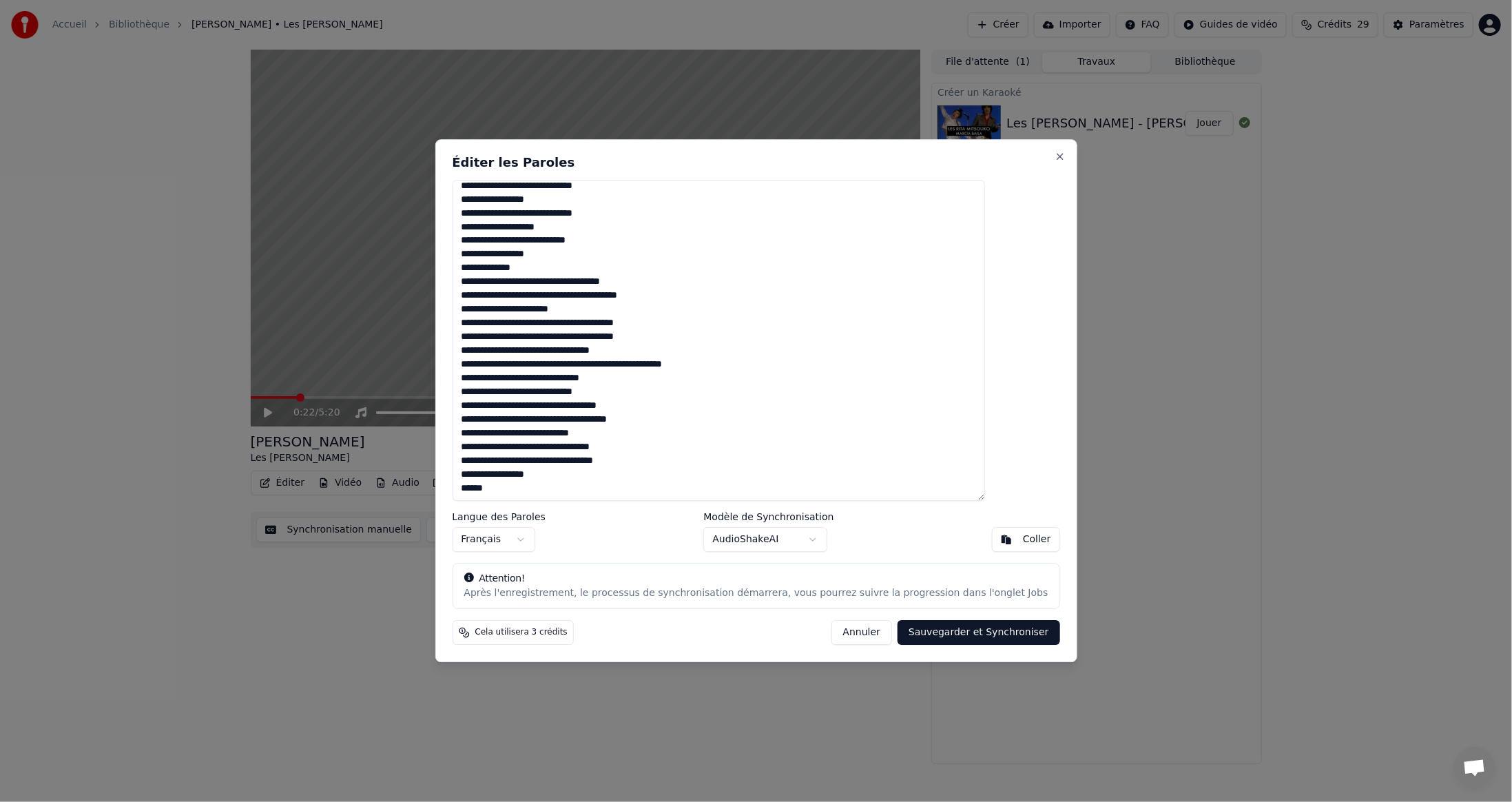
drag, startPoint x: 497, startPoint y: 191, endPoint x: 831, endPoint y: 510, distance: 461.9
click at [831, 510] on div "Éditer les Paroles Langue des Paroles Français Modèle de Synchronisation AudioS…" at bounding box center [756, 401] width 643 height 523
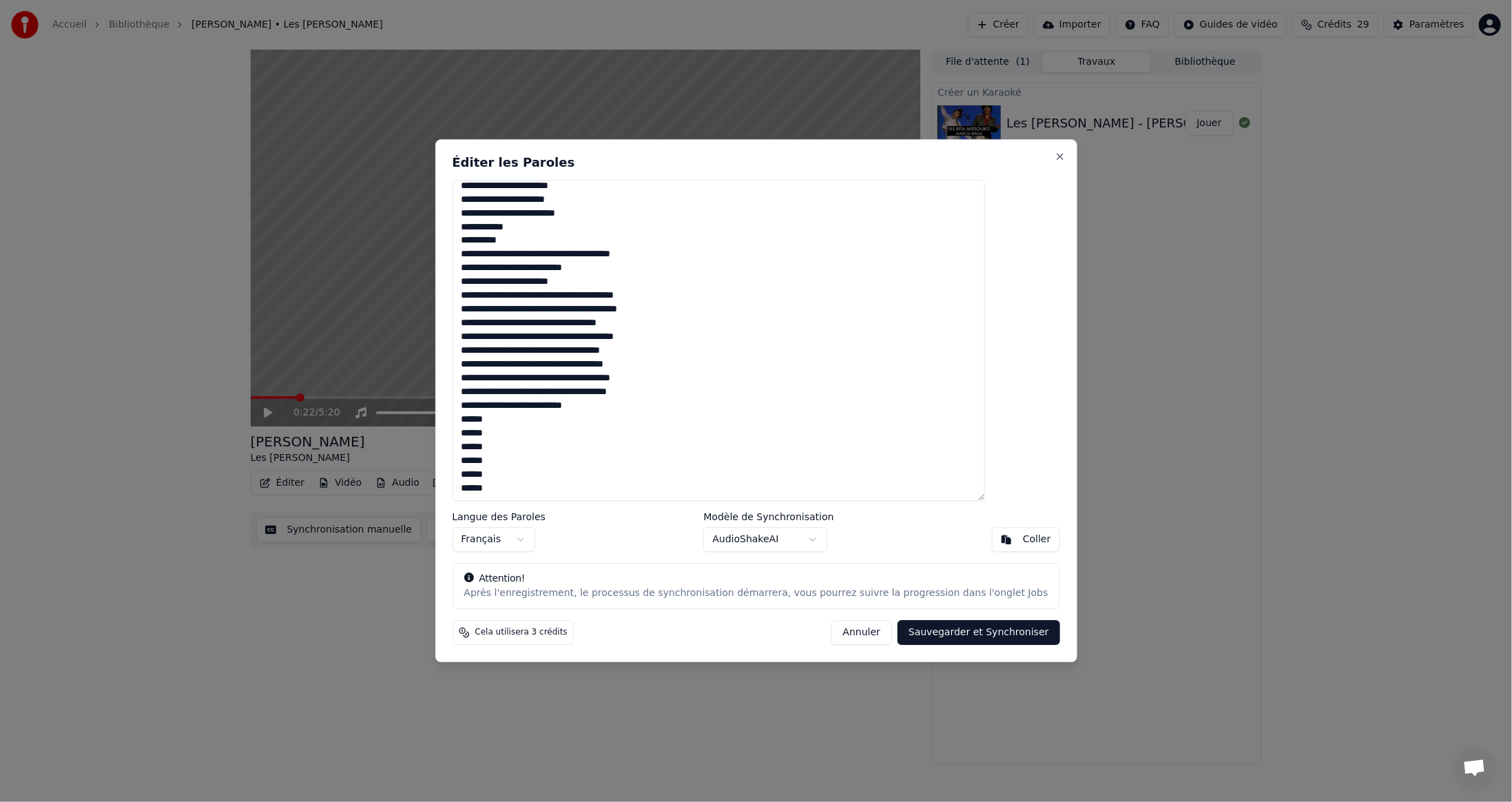
type textarea "**********"
click at [955, 636] on button "Sauvegarder et Synchroniser" at bounding box center [978, 633] width 162 height 25
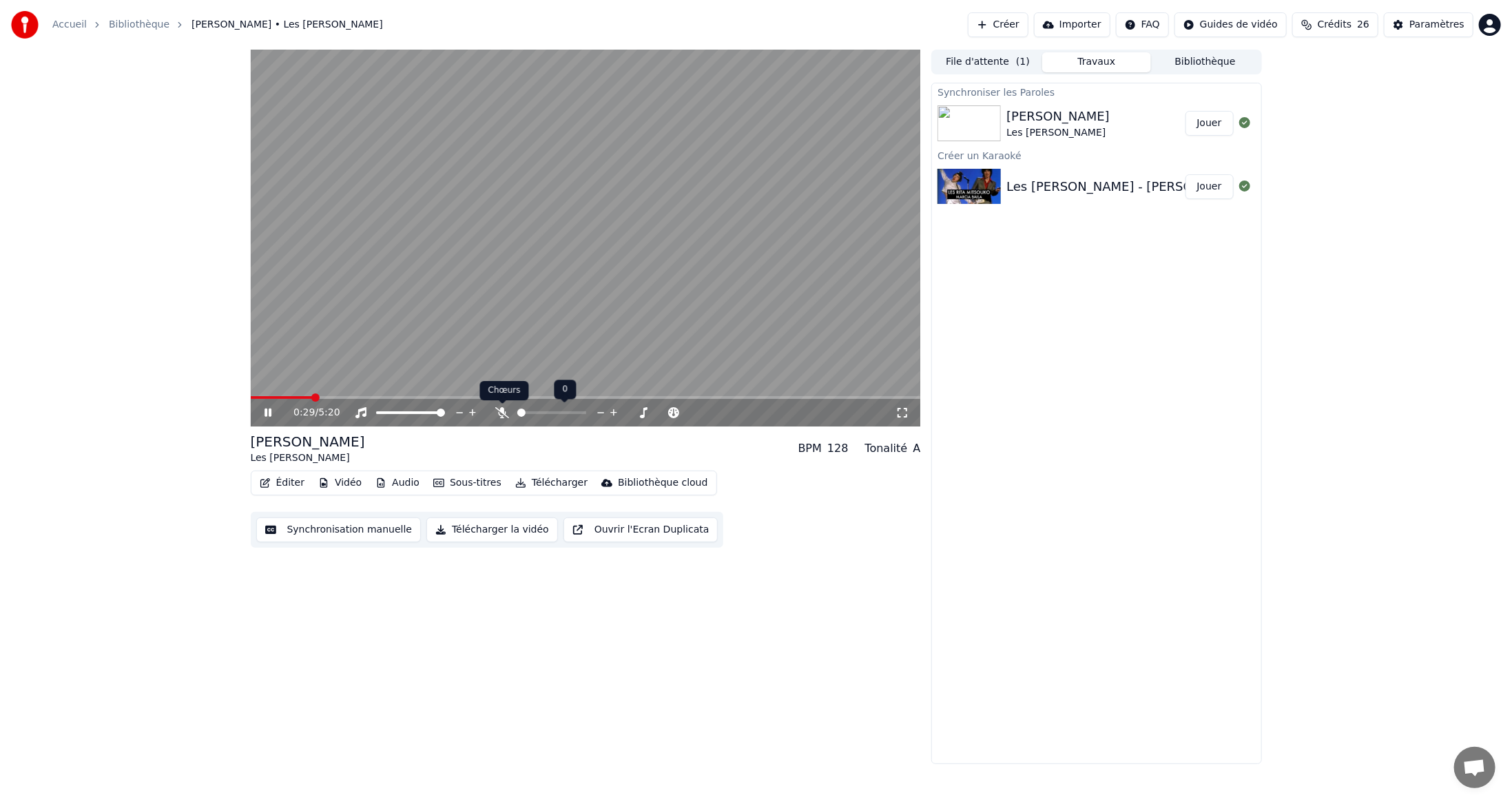
click at [500, 410] on icon at bounding box center [503, 412] width 14 height 11
click at [503, 410] on icon at bounding box center [503, 412] width 8 height 11
click at [549, 479] on button "Télécharger" at bounding box center [551, 483] width 83 height 19
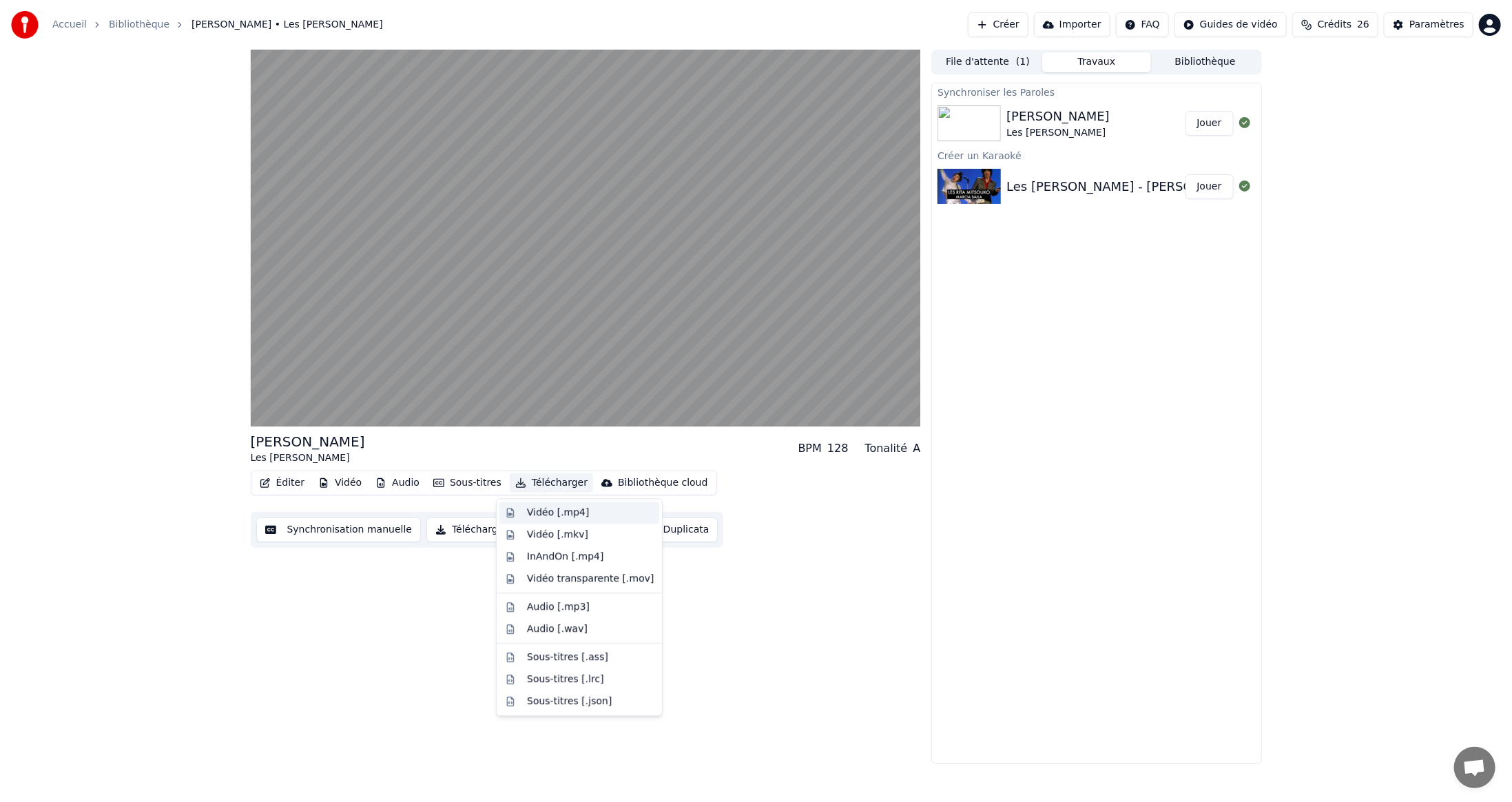
click at [532, 511] on div "Vidéo [.mp4]" at bounding box center [558, 513] width 62 height 14
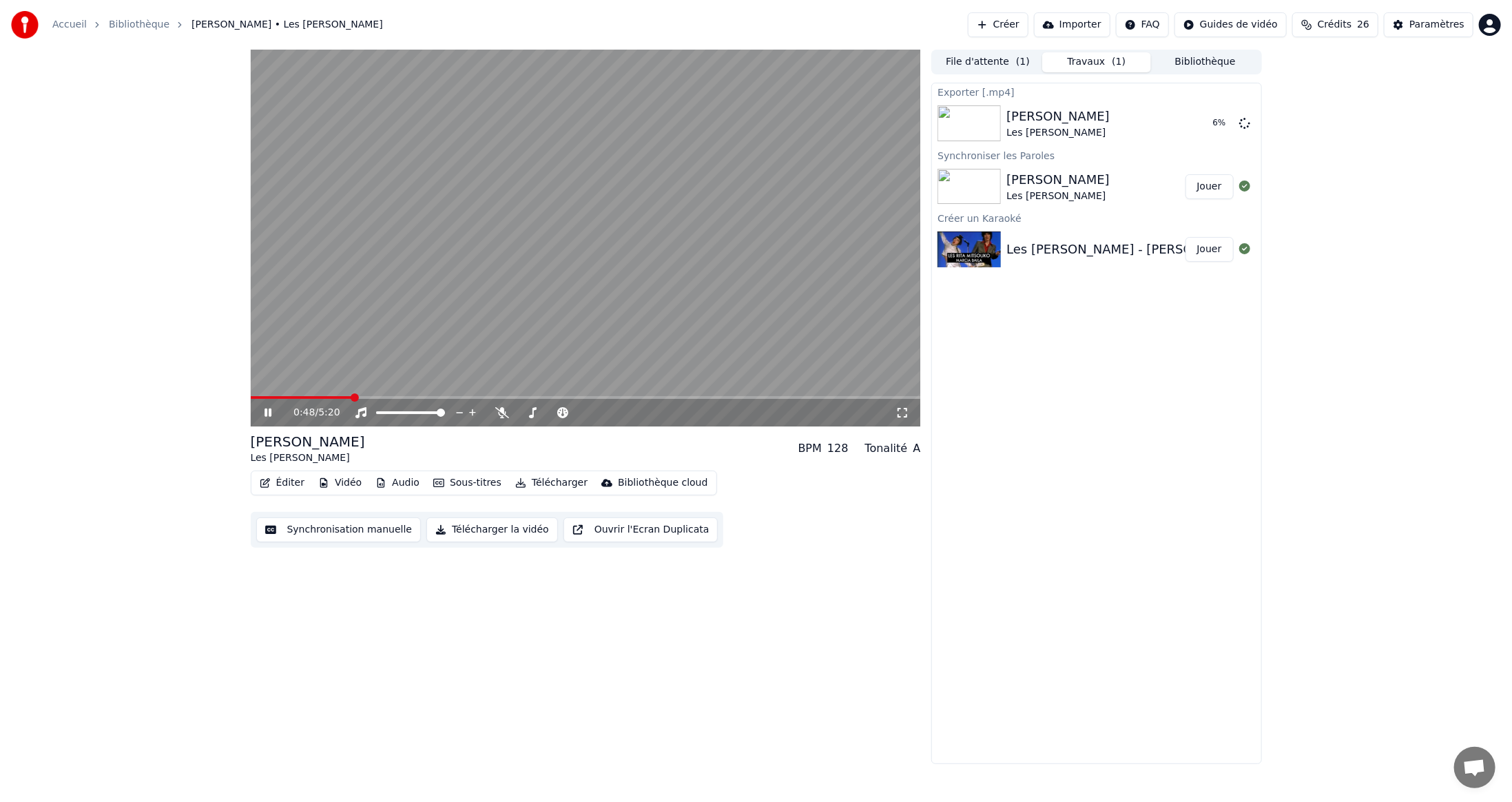
click at [577, 279] on video at bounding box center [586, 237] width 670 height 377
